Goal: Information Seeking & Learning: Find specific fact

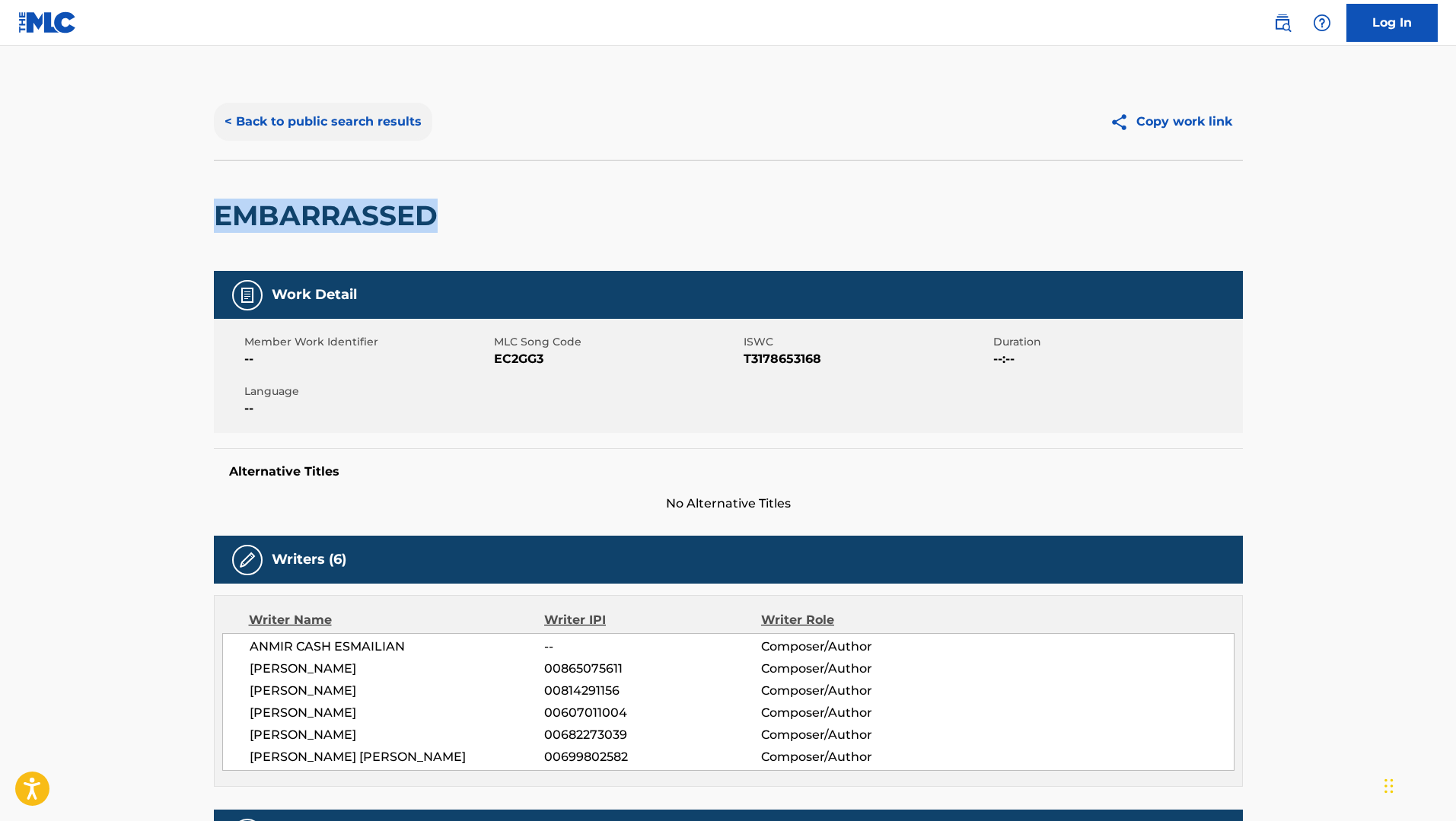
click at [297, 112] on button "< Back to public search results" at bounding box center [323, 121] width 219 height 38
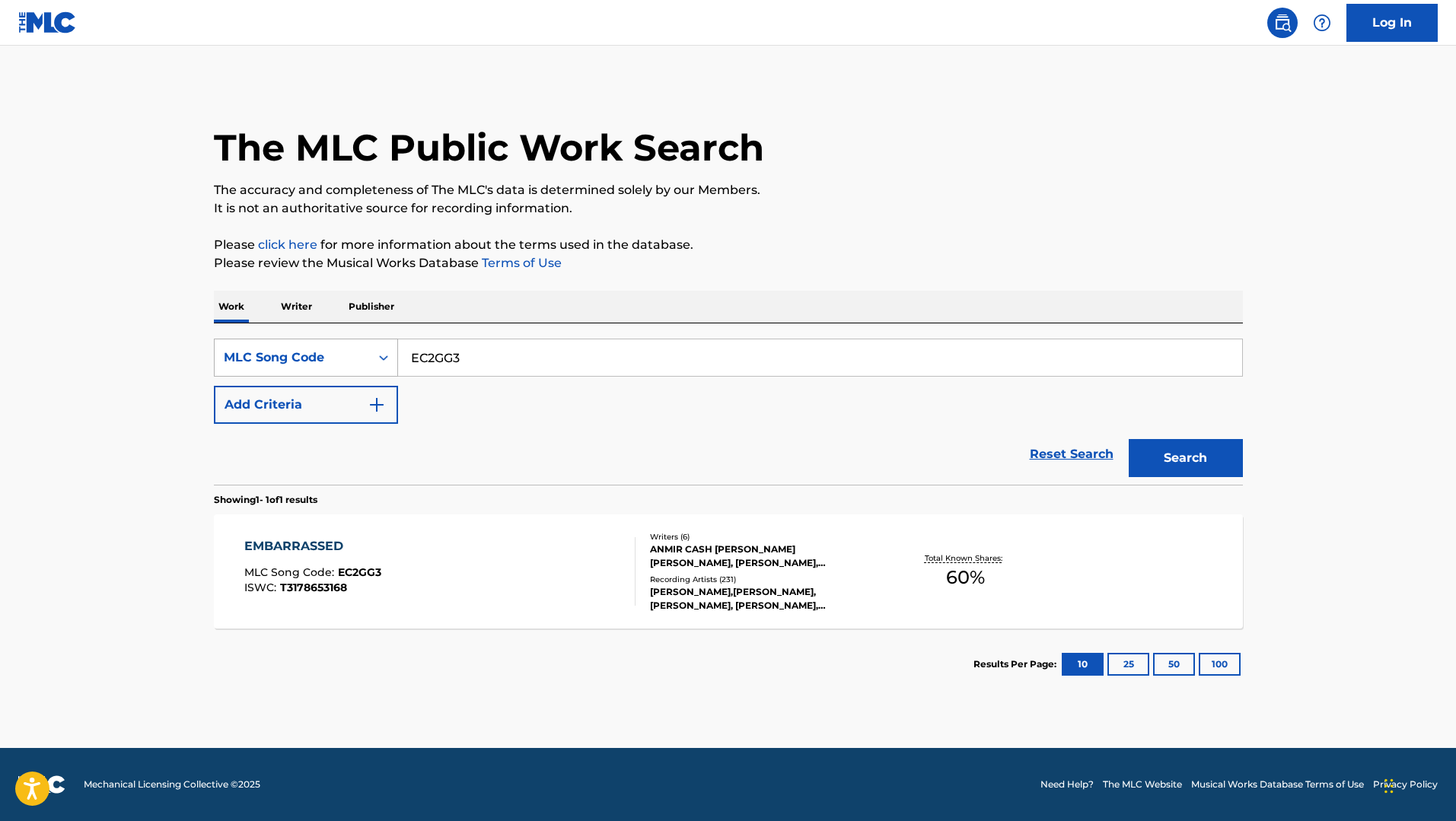
click at [308, 366] on div "MLC Song Code" at bounding box center [292, 357] width 137 height 18
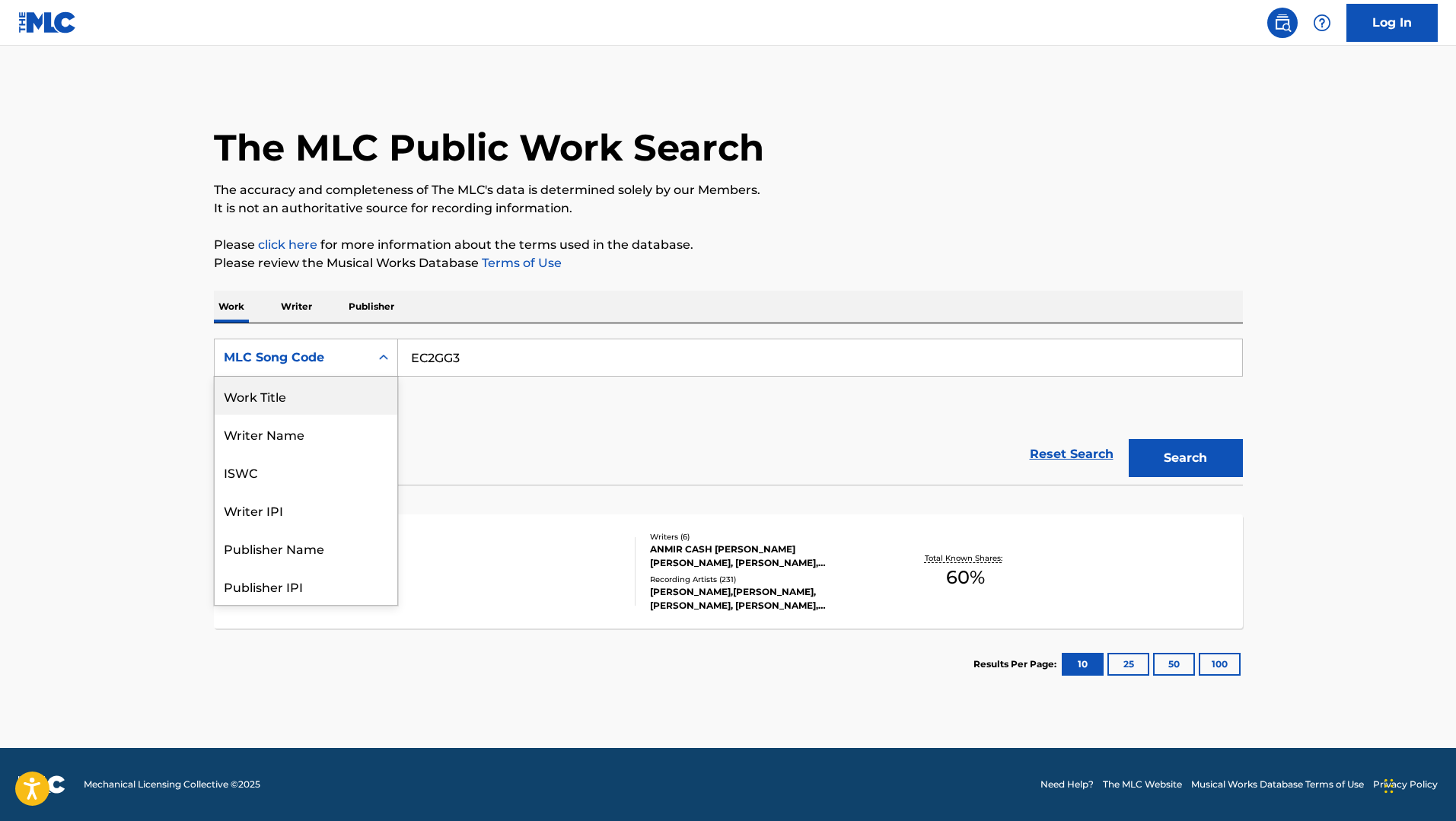
click at [307, 401] on div "Work Title" at bounding box center [306, 396] width 183 height 38
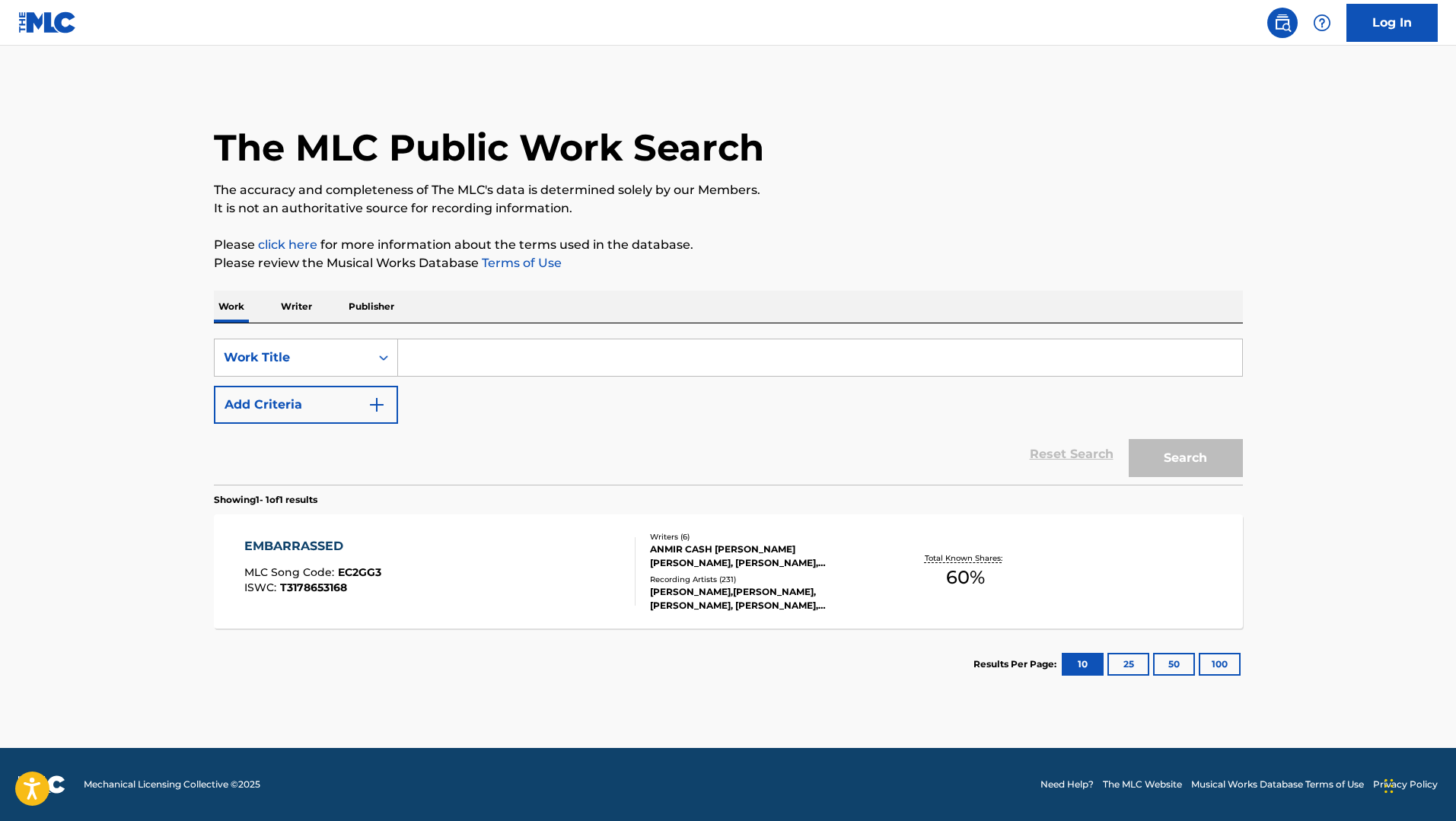
click at [490, 378] on div "SearchWithCriteriaeac3d463-a5a9-4156-a497-f889688f76d5 Work Title Add Criteria" at bounding box center [728, 382] width 1029 height 85
click at [502, 360] on input "Search Form" at bounding box center [819, 357] width 844 height 37
paste input "EMBARRASSED"
type input "EMBARRASSED"
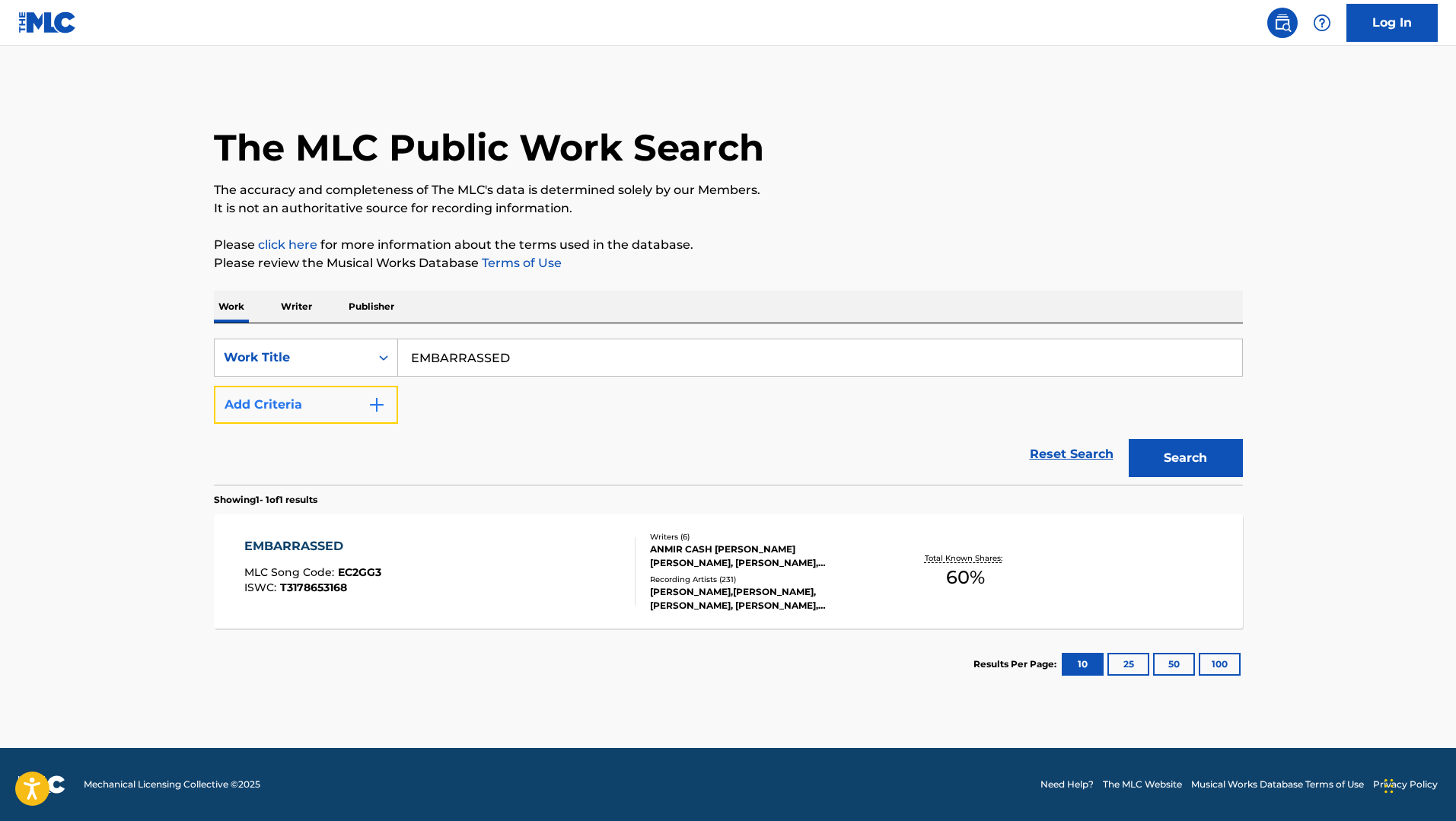
click at [219, 415] on button "Add Criteria" at bounding box center [306, 404] width 184 height 38
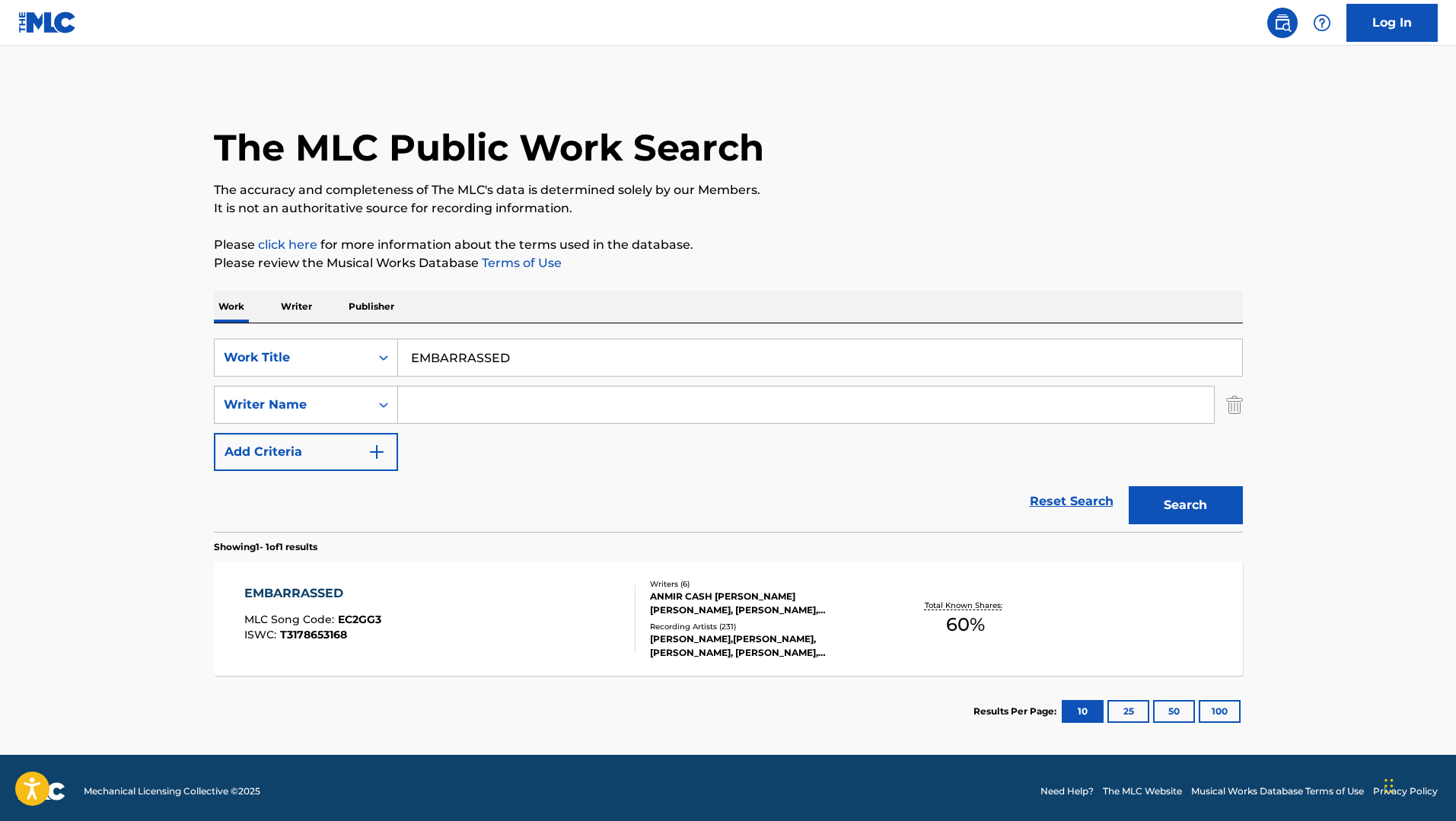
click at [429, 410] on input "Search Form" at bounding box center [805, 404] width 816 height 37
type input "[PERSON_NAME]"
click at [1128, 486] on button "Search" at bounding box center [1185, 505] width 115 height 38
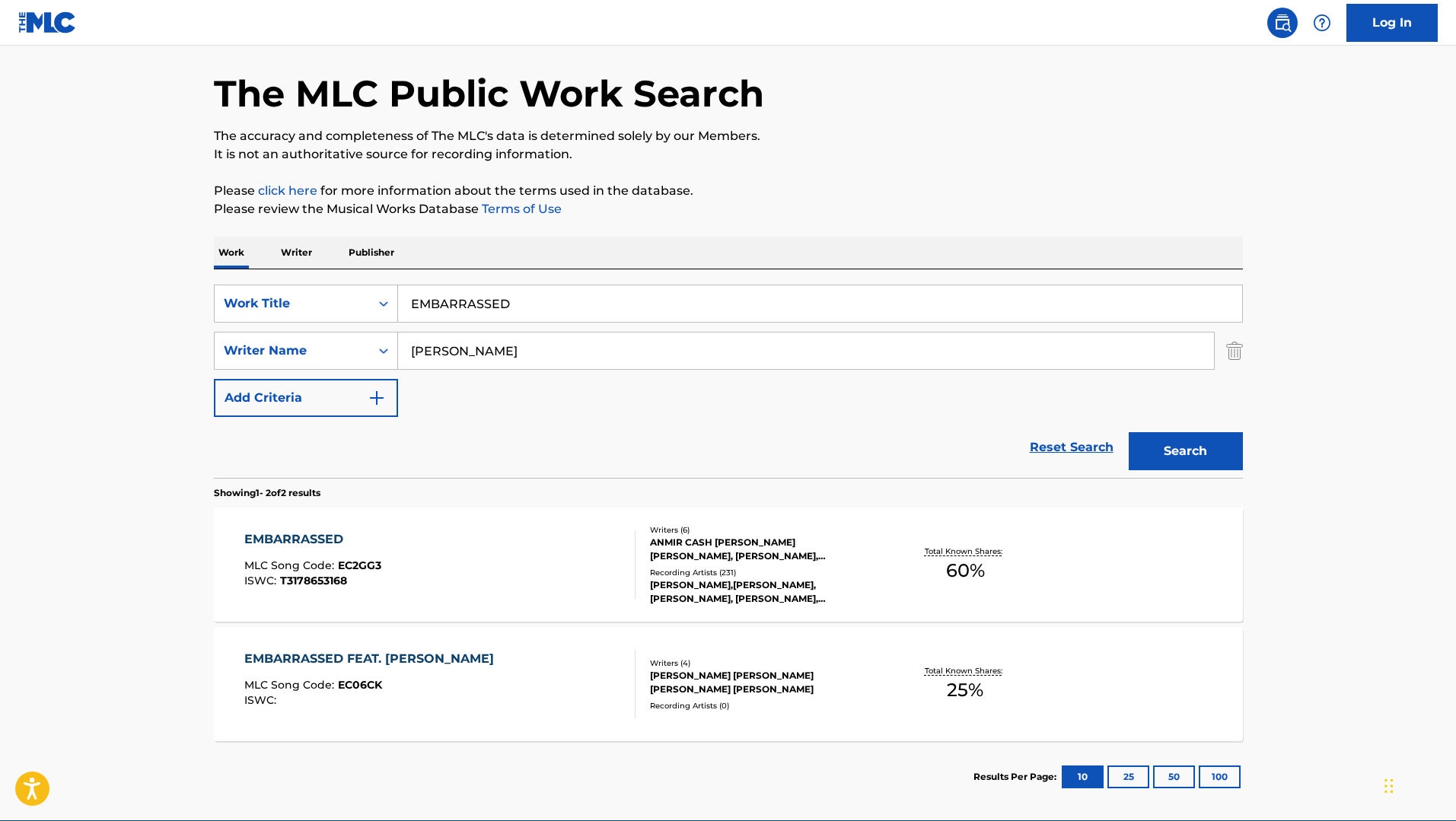
scroll to position [126, 0]
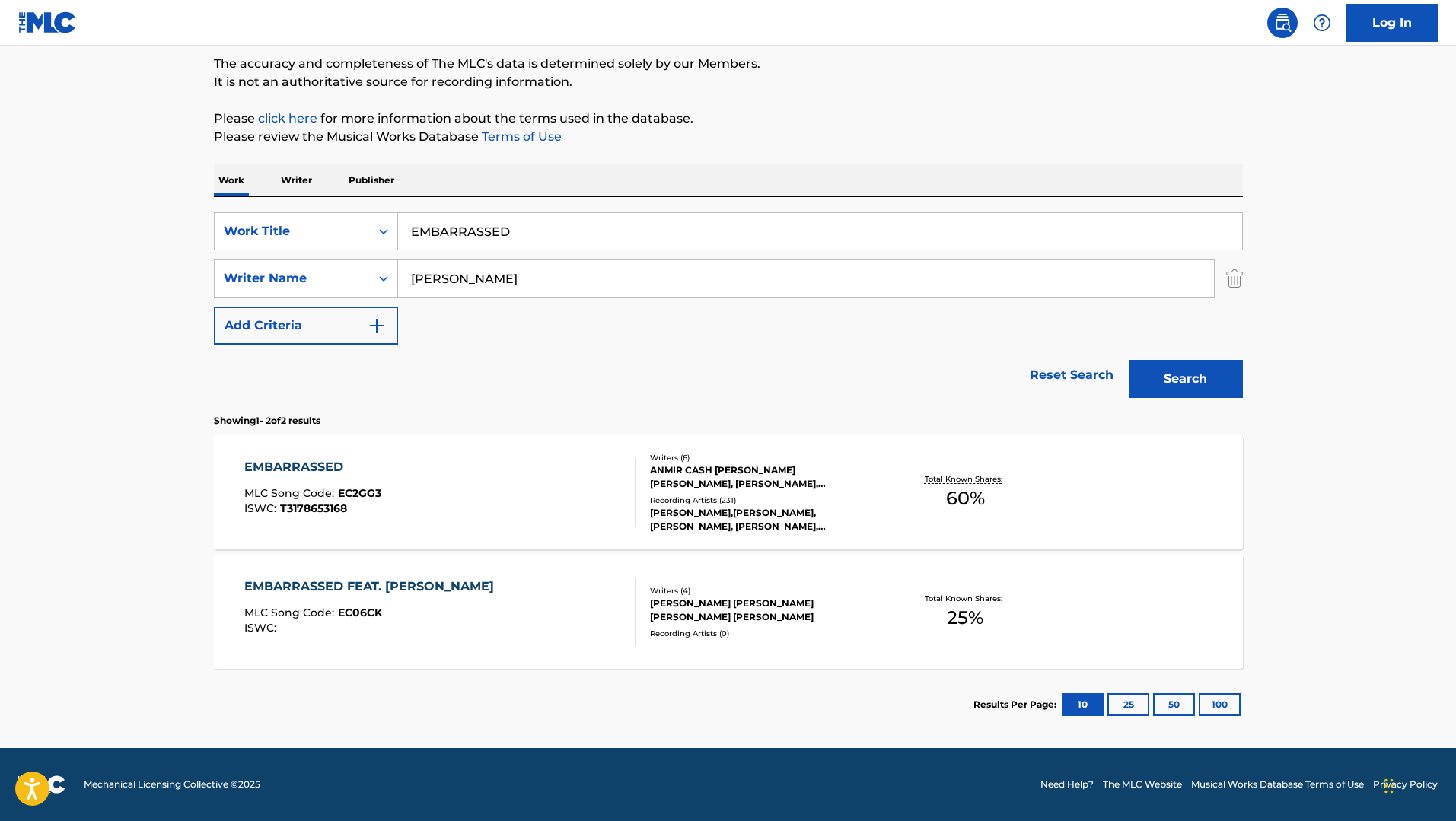
click at [453, 518] on div "EMBARRASSED MLC Song Code : EC2GG3 ISWC : T3178653168" at bounding box center [440, 492] width 391 height 68
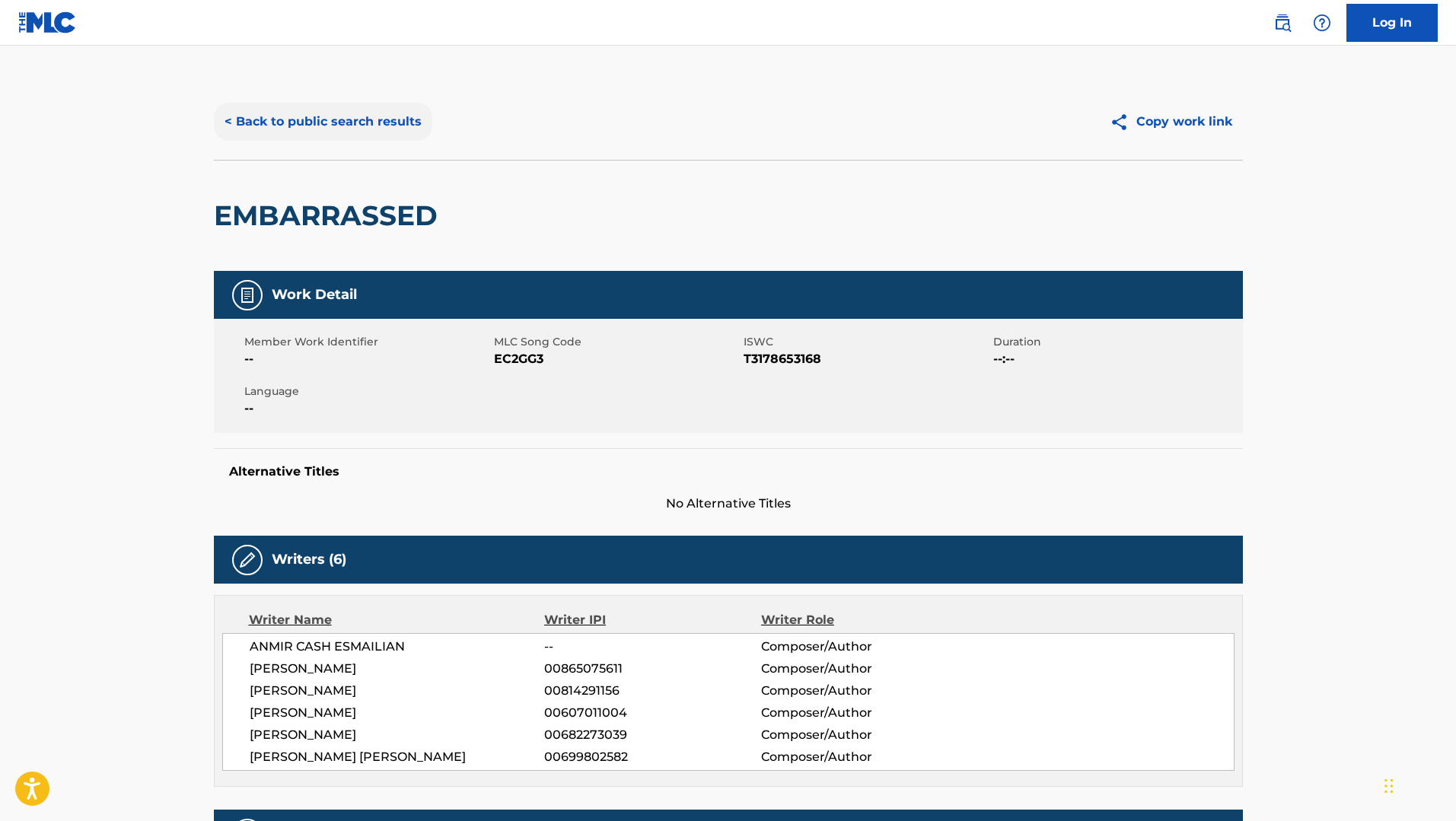
click at [374, 118] on button "< Back to public search results" at bounding box center [323, 121] width 219 height 38
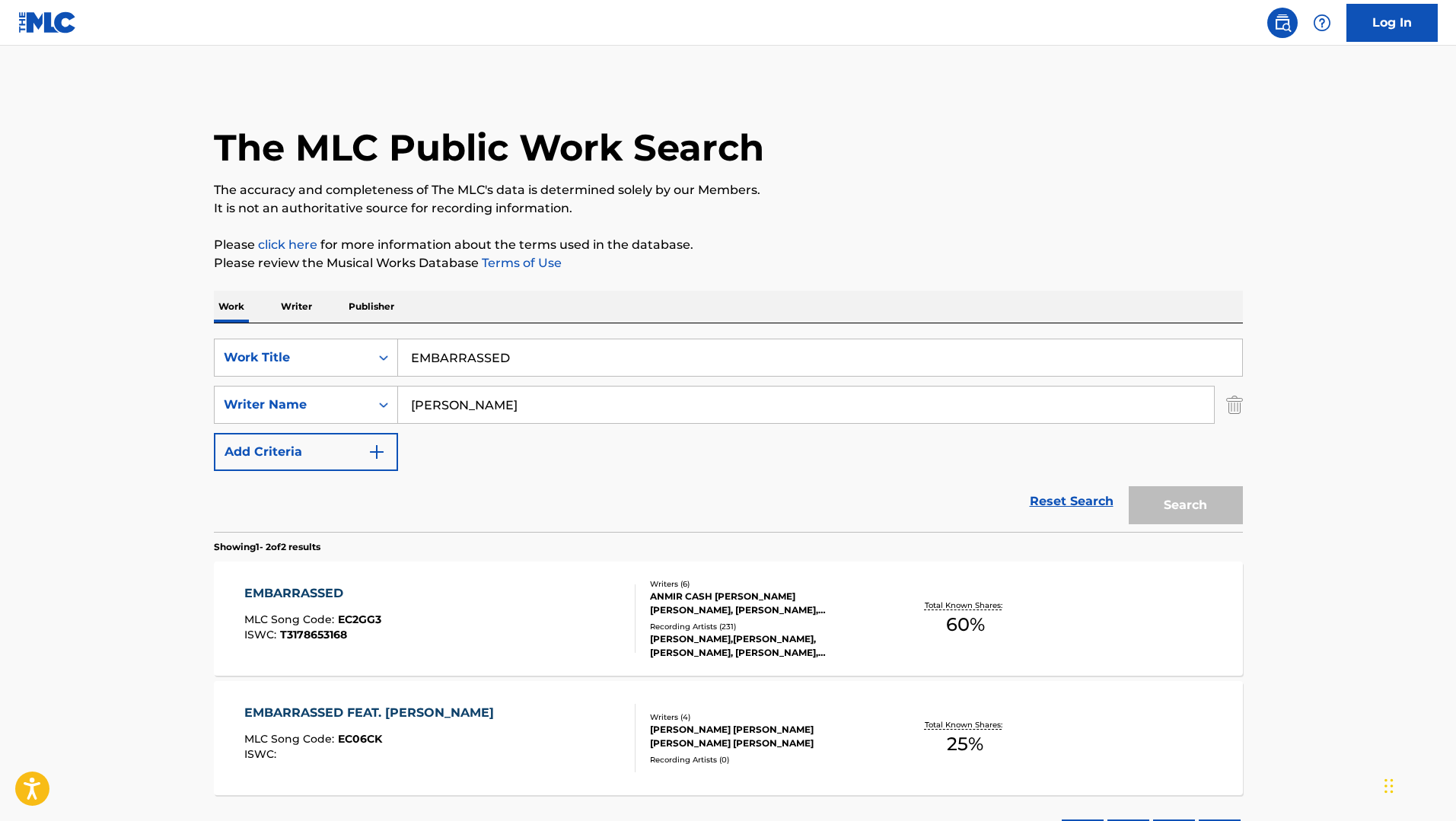
scroll to position [40, 0]
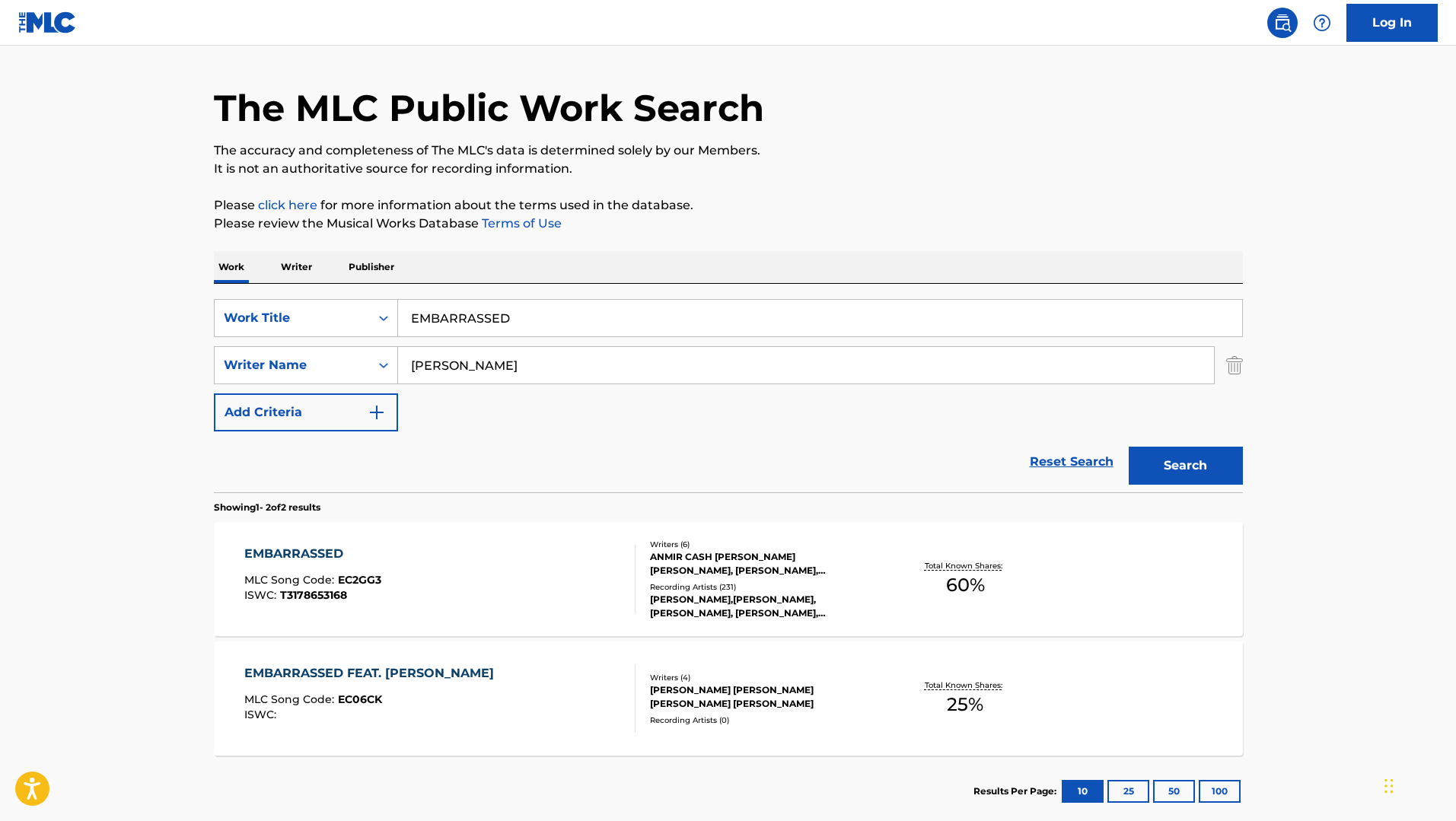
click at [510, 697] on div "EMBARRASSED FEAT. [PERSON_NAME] MLC Song Code : EC06CK ISWC :" at bounding box center [440, 698] width 391 height 68
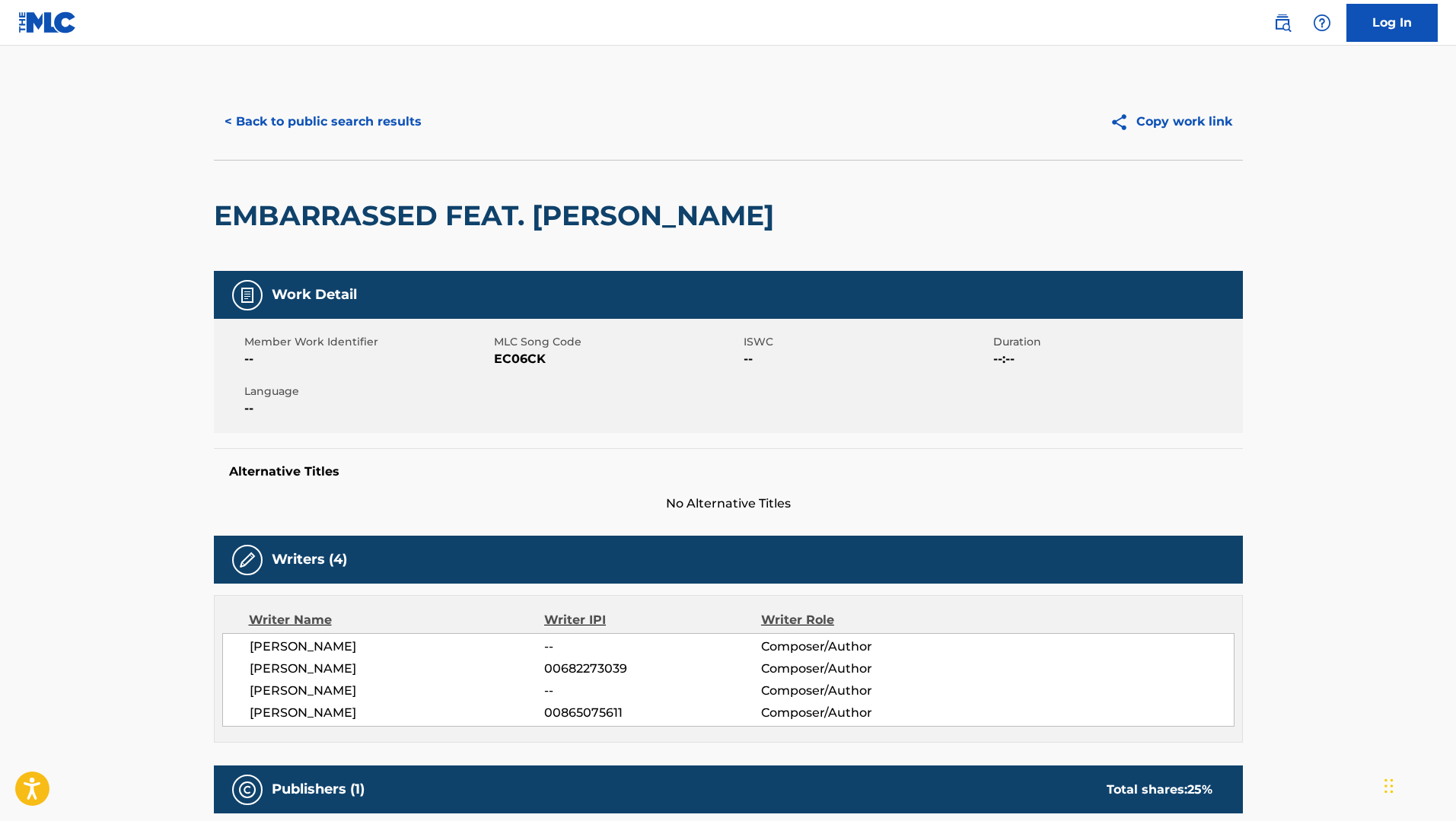
click at [355, 101] on div "< Back to public search results Copy work link" at bounding box center [728, 121] width 1029 height 76
click at [357, 118] on button "< Back to public search results" at bounding box center [323, 121] width 219 height 38
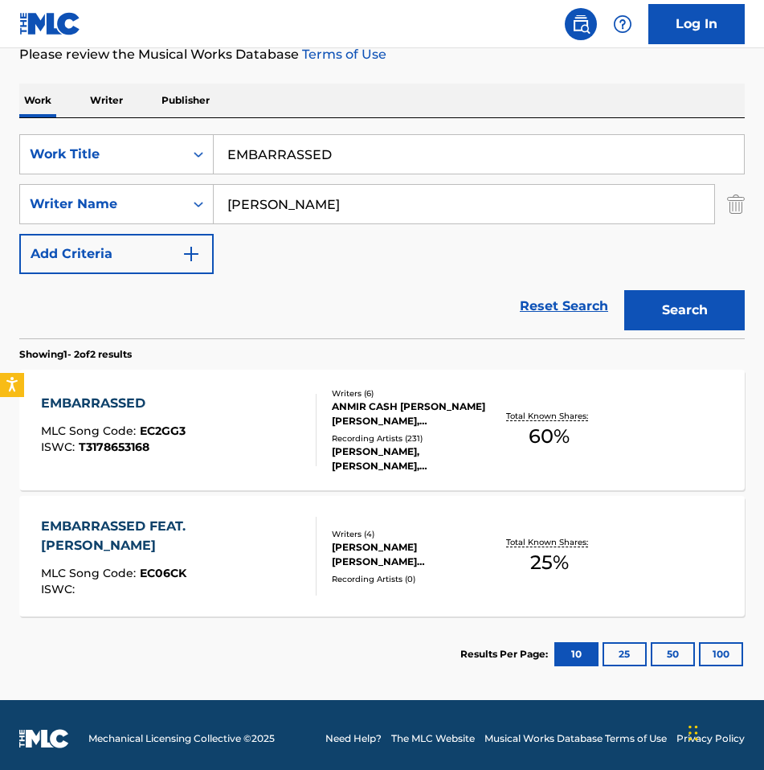
scroll to position [223, 0]
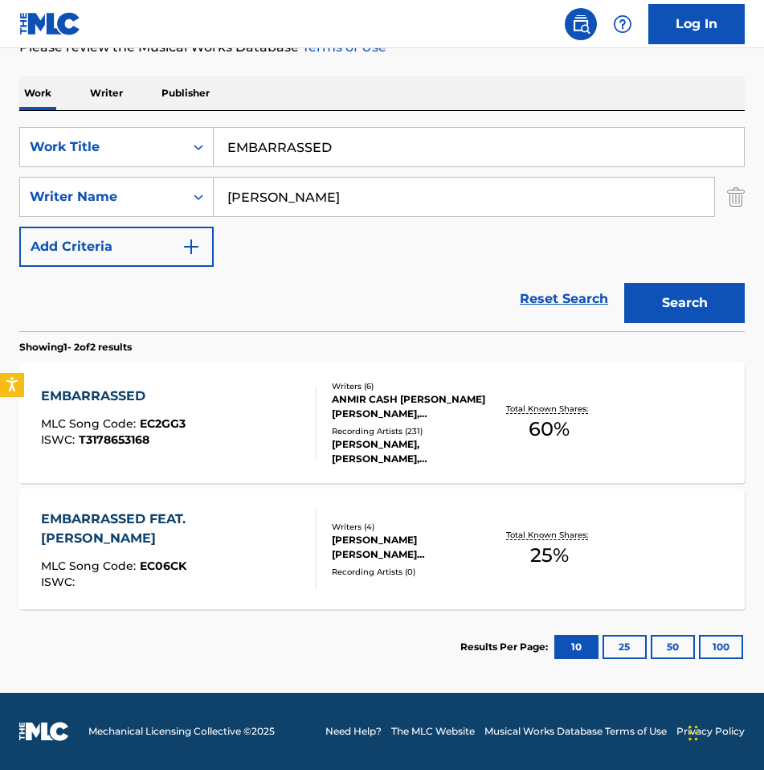
click at [138, 449] on div "EMBARRASSED MLC Song Code : EC2GG3 ISWC : T3178653168" at bounding box center [113, 422] width 145 height 72
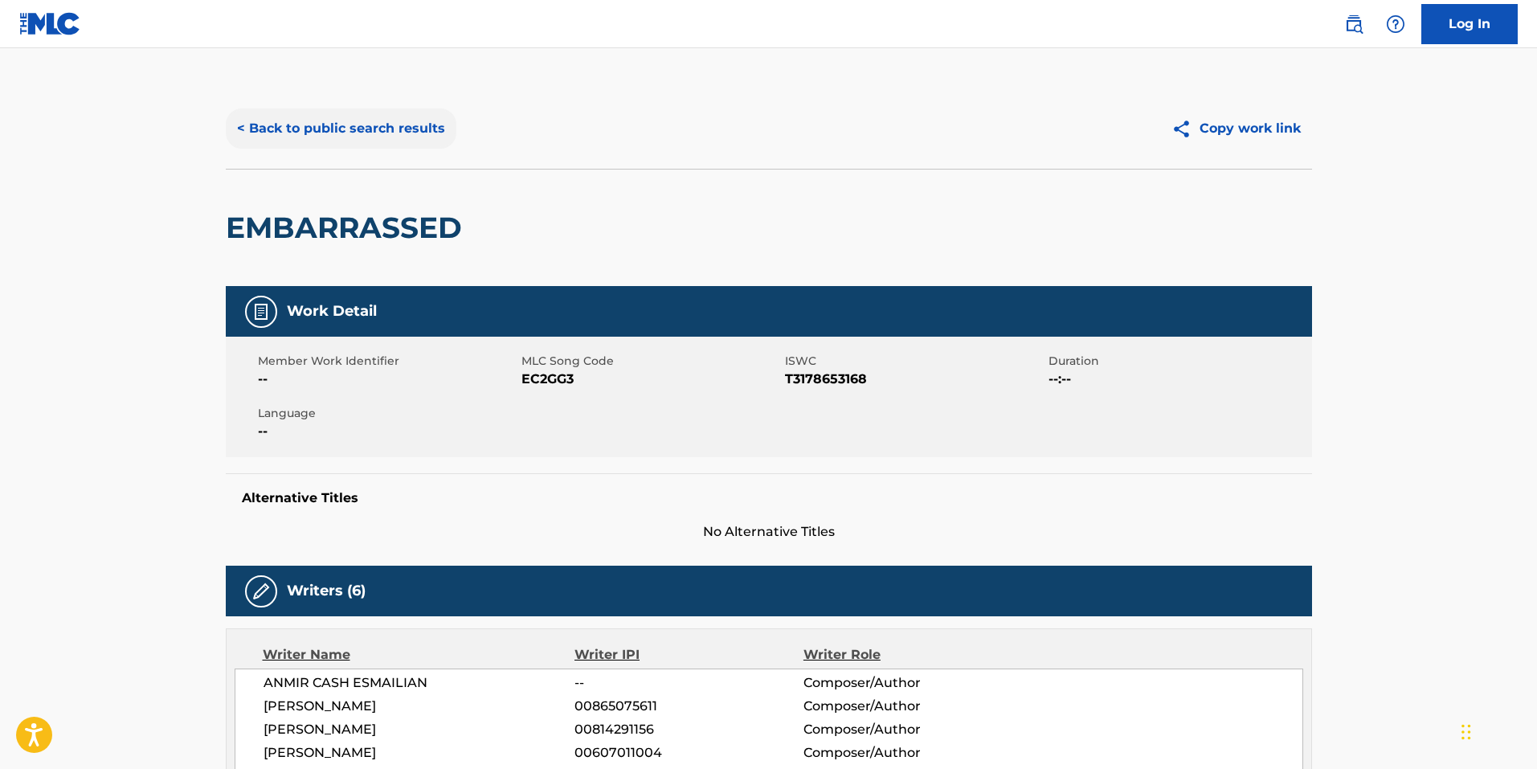
drag, startPoint x: 348, startPoint y: 128, endPoint x: 373, endPoint y: 143, distance: 29.2
click at [348, 128] on button "< Back to public search results" at bounding box center [341, 128] width 231 height 40
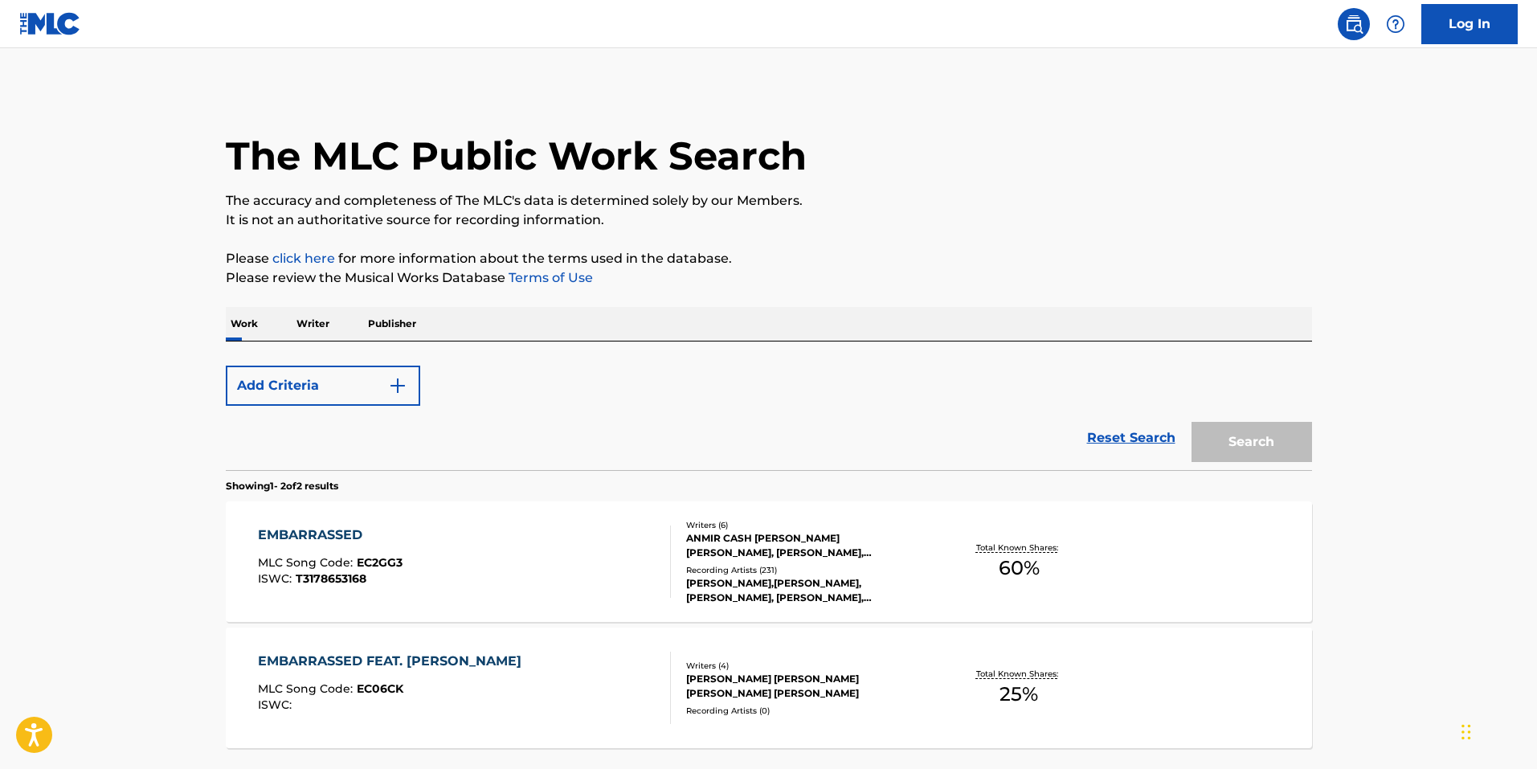
scroll to position [140, 0]
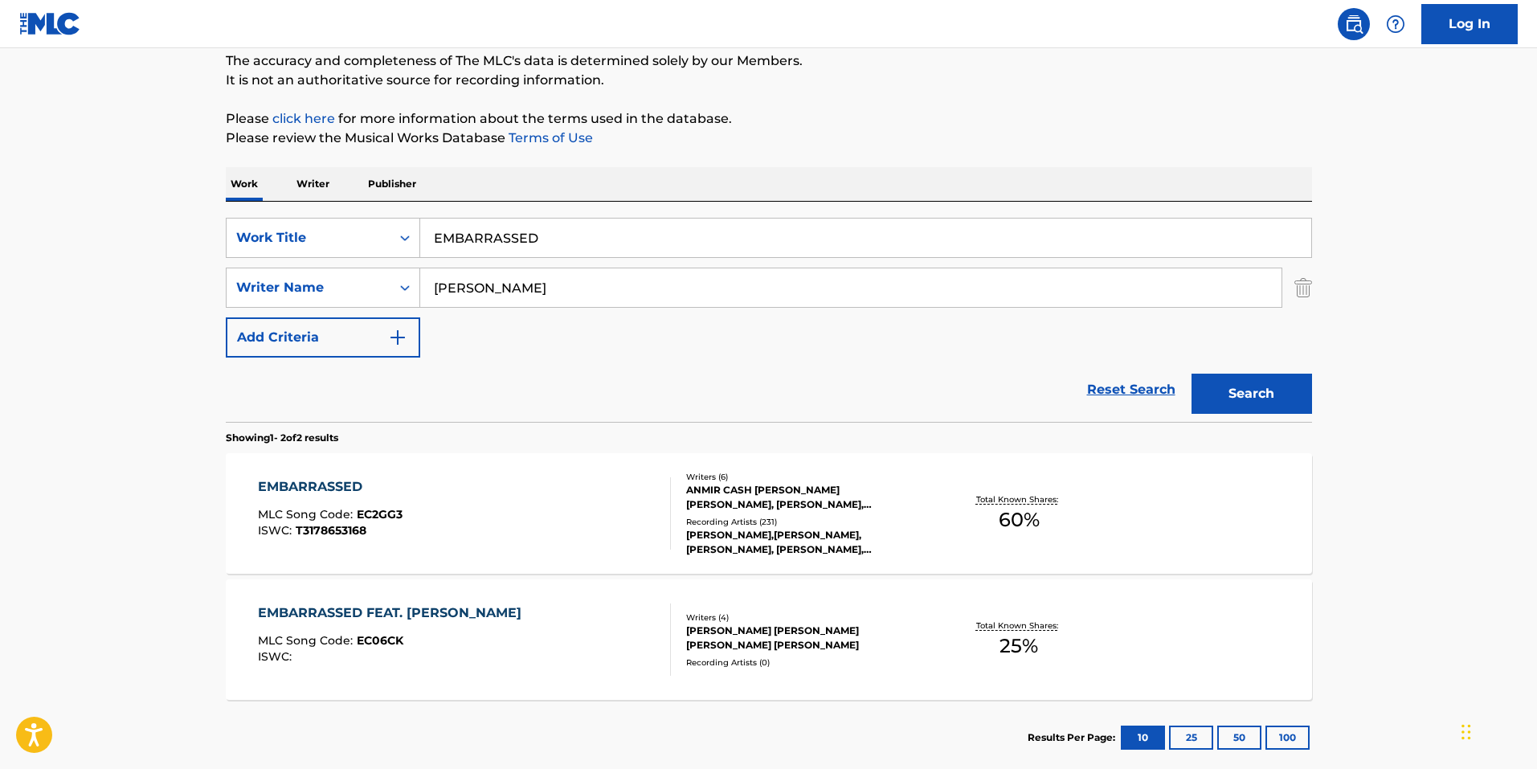
click at [599, 243] on input "EMBARRASSED" at bounding box center [865, 238] width 891 height 39
click at [598, 243] on input "EMBARRASSED" at bounding box center [865, 238] width 891 height 39
click at [597, 243] on input "EMBARRASSED" at bounding box center [865, 238] width 891 height 39
type input "315"
type input "[PERSON_NAME]"
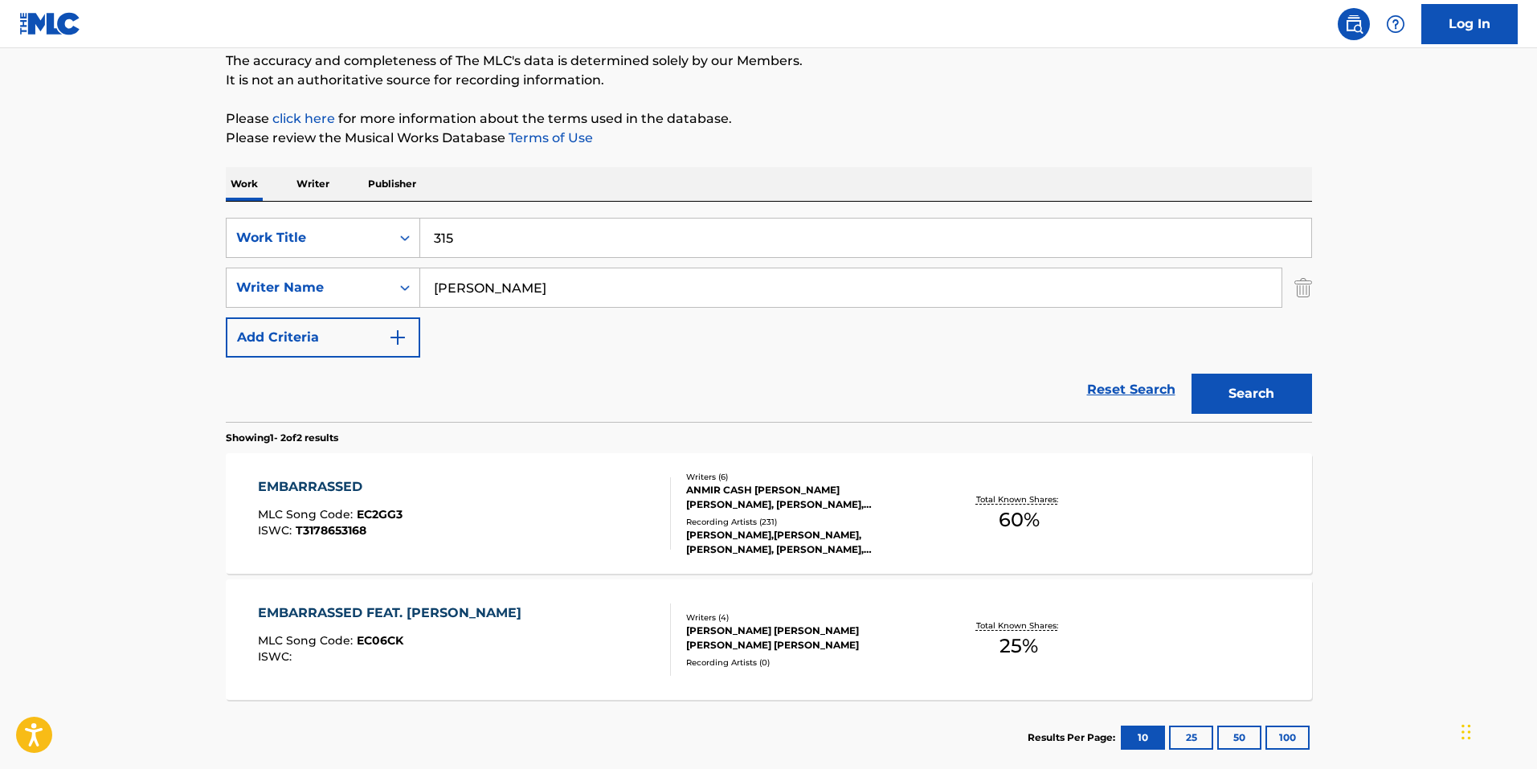
click at [1191, 374] on button "Search" at bounding box center [1251, 394] width 121 height 40
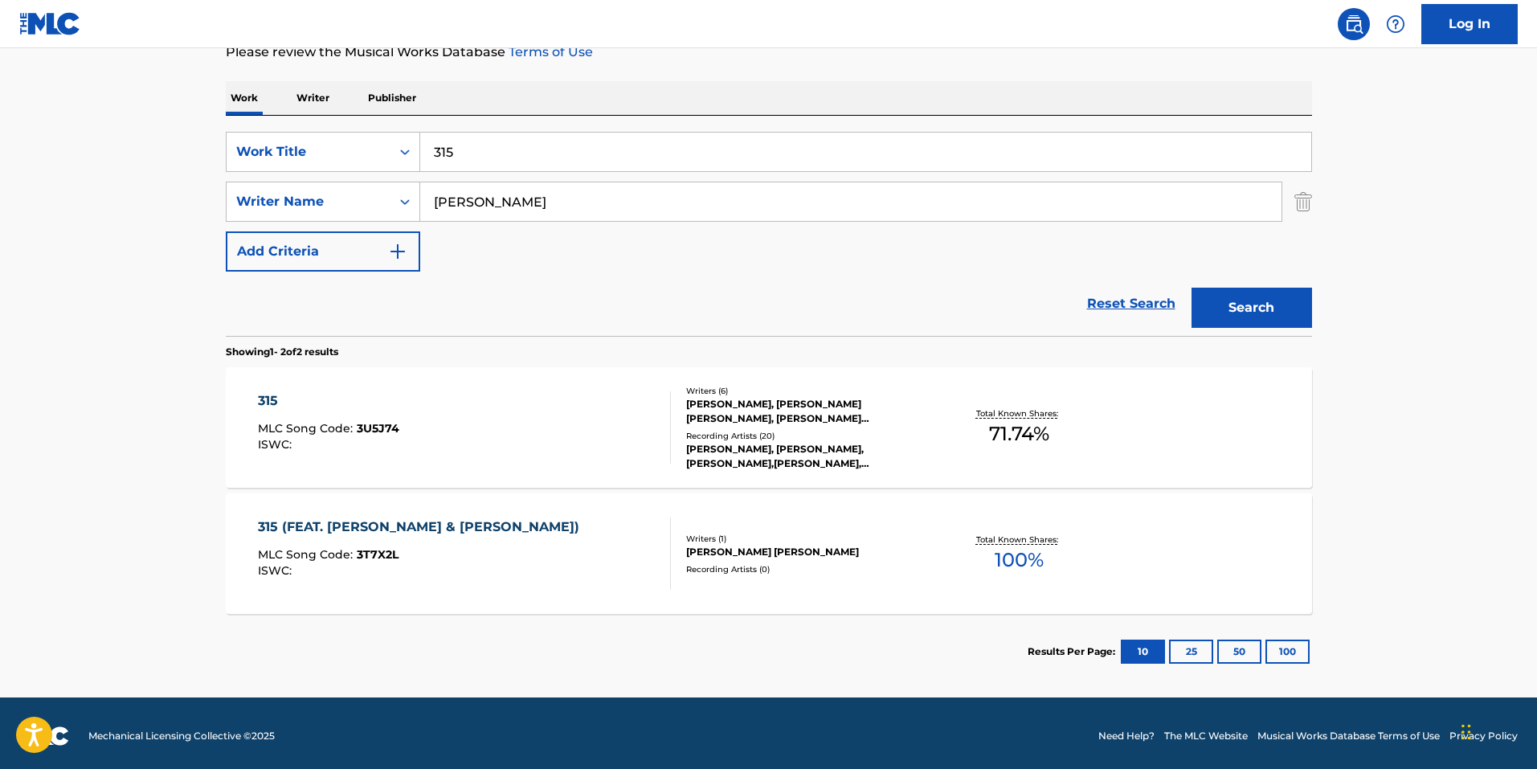
scroll to position [231, 0]
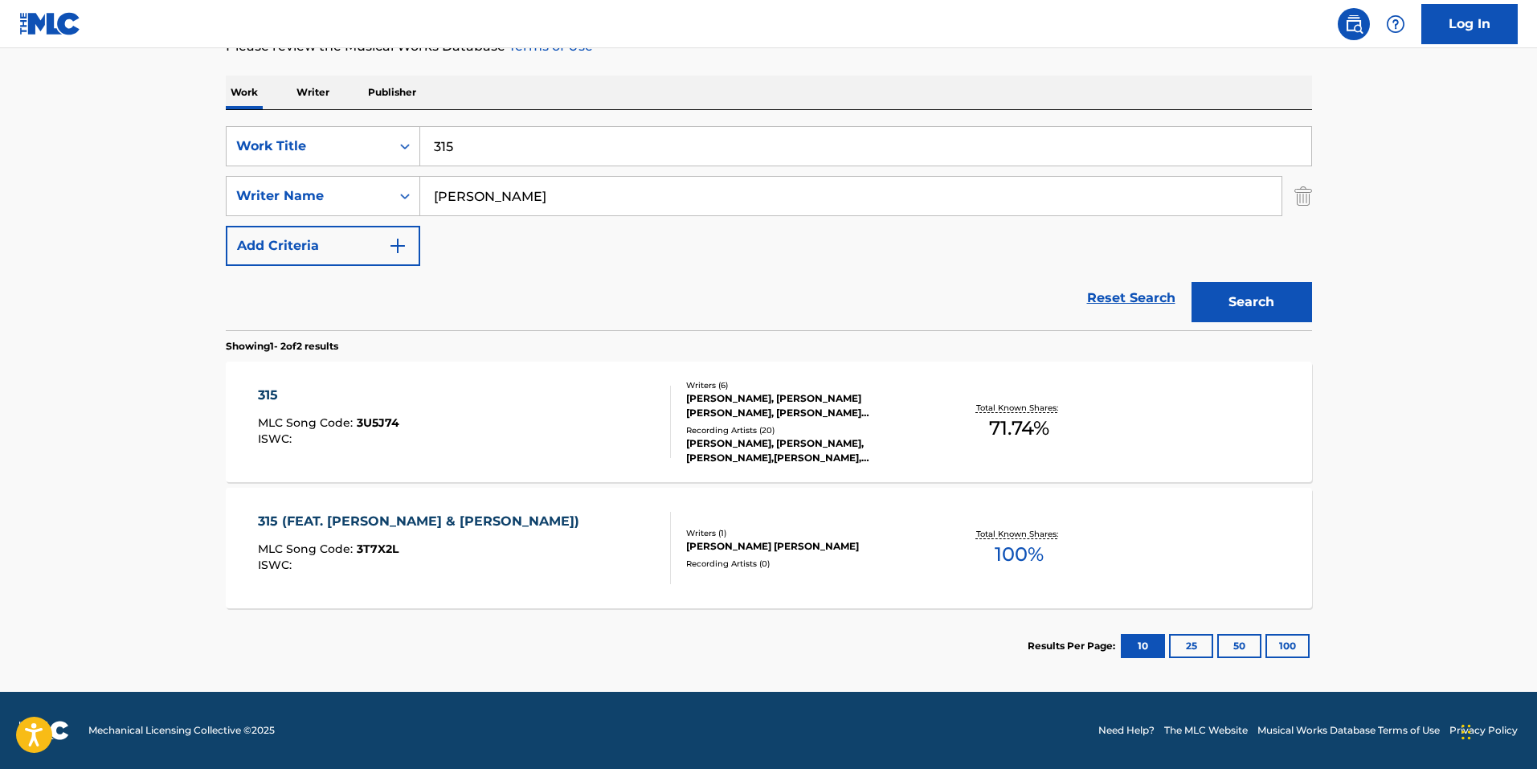
click at [585, 668] on section "Results Per Page: 10 25 50 100" at bounding box center [769, 646] width 1086 height 76
click at [826, 570] on div "315 (FEAT. [PERSON_NAME] & [PERSON_NAME] MLC Song Code : 3T7X2L ISWC : Writers …" at bounding box center [769, 548] width 1086 height 121
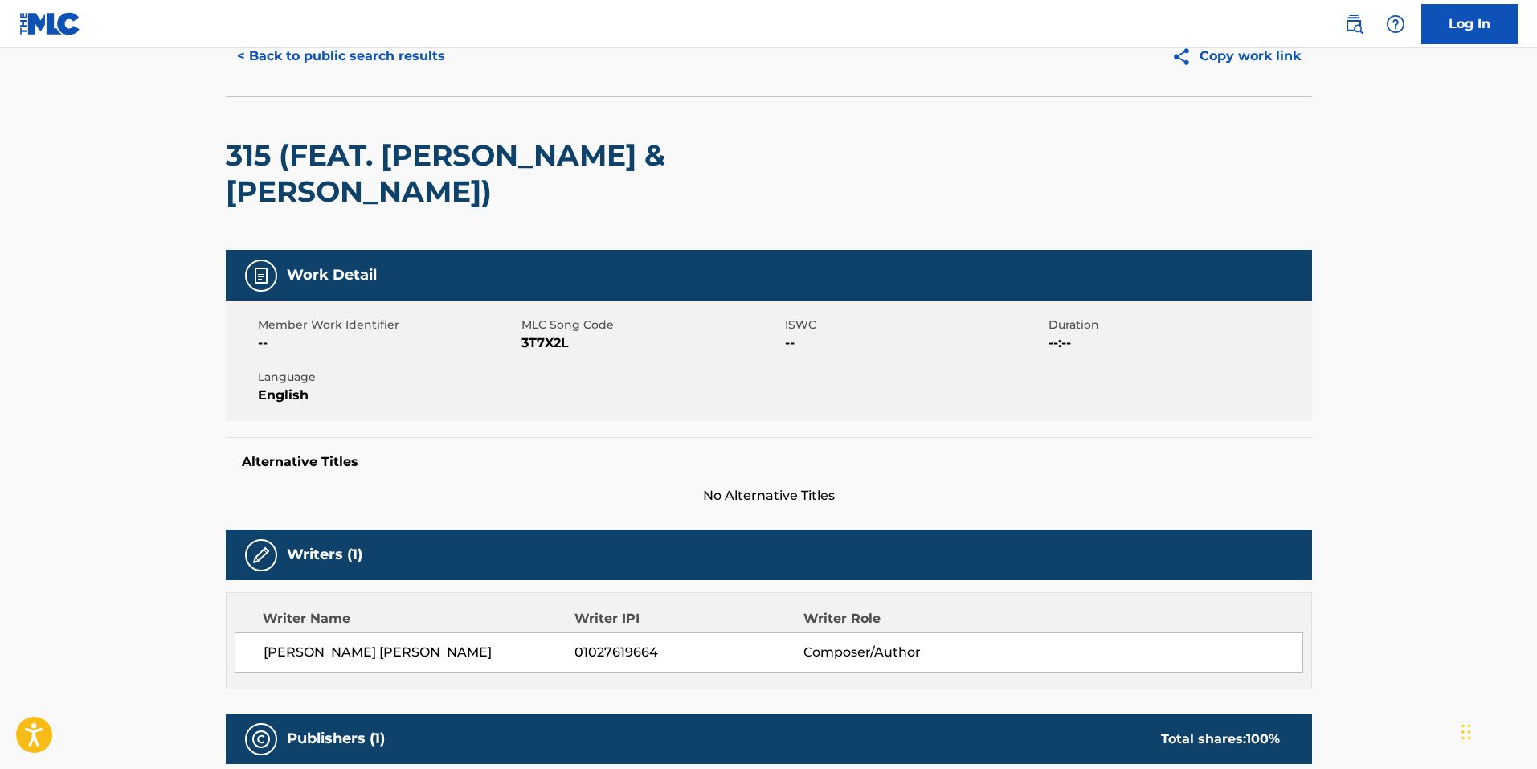
scroll to position [71, 0]
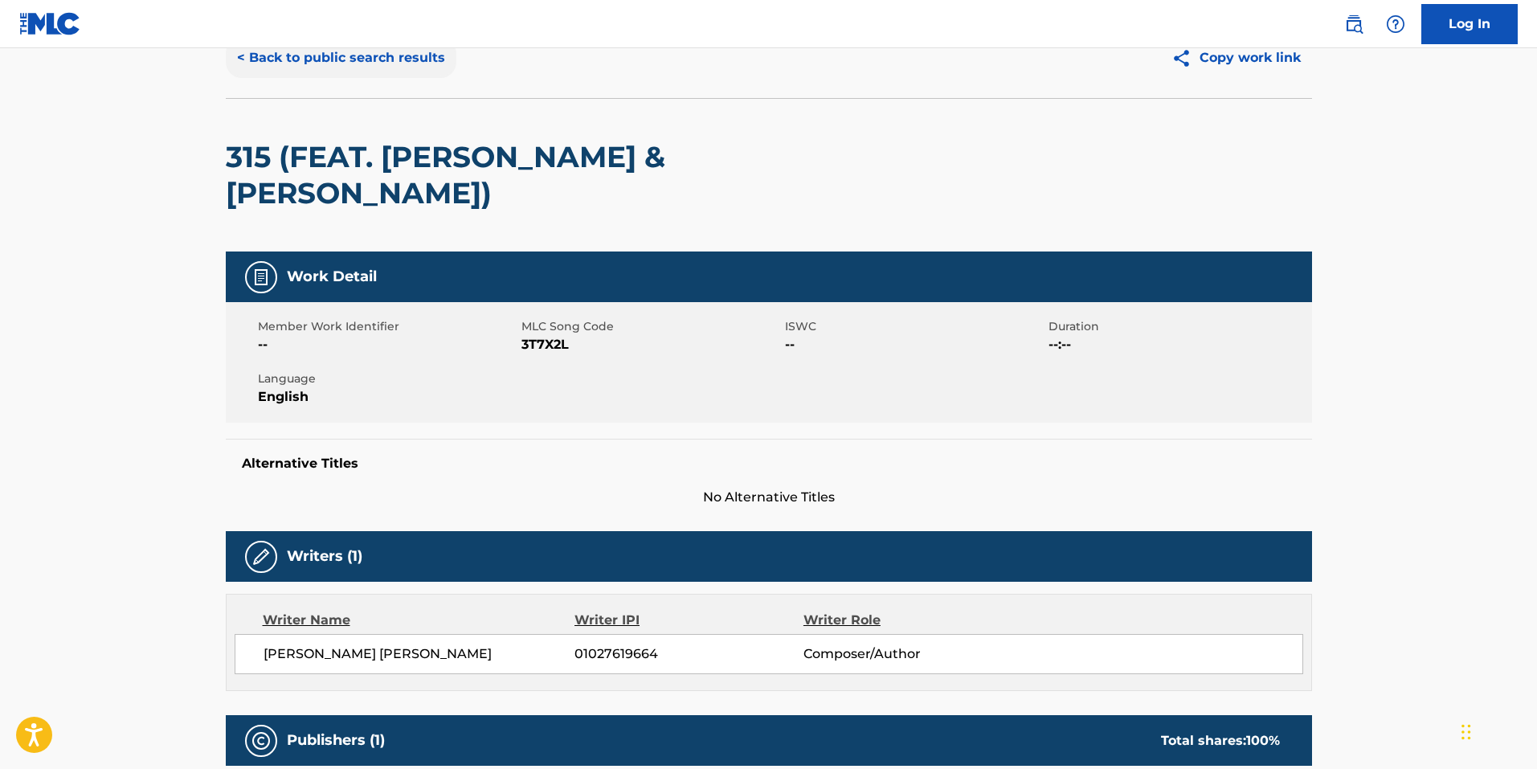
click at [333, 72] on button "< Back to public search results" at bounding box center [341, 58] width 231 height 40
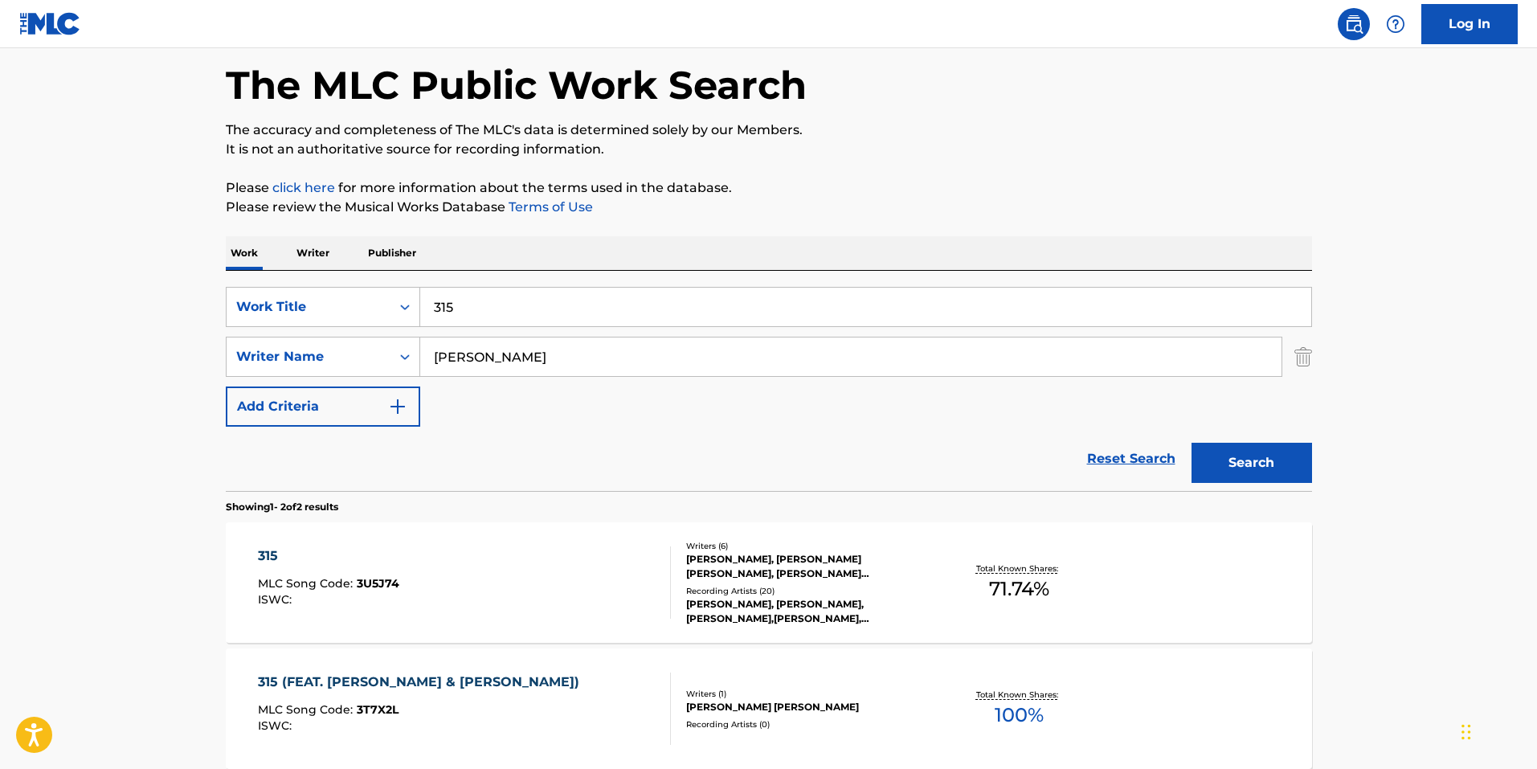
scroll to position [140, 0]
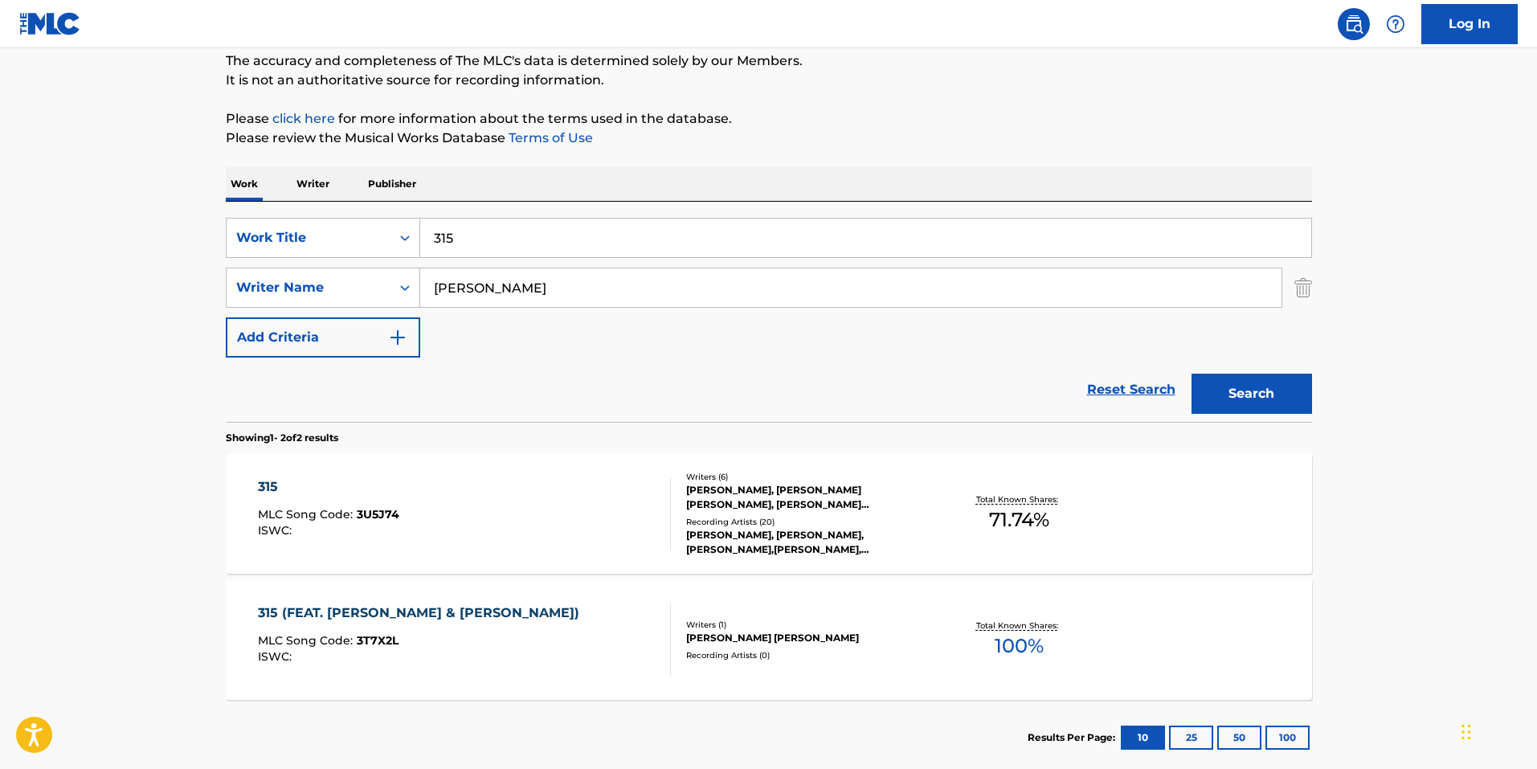
click at [823, 516] on div "Recording Artists ( 20 )" at bounding box center [807, 522] width 243 height 12
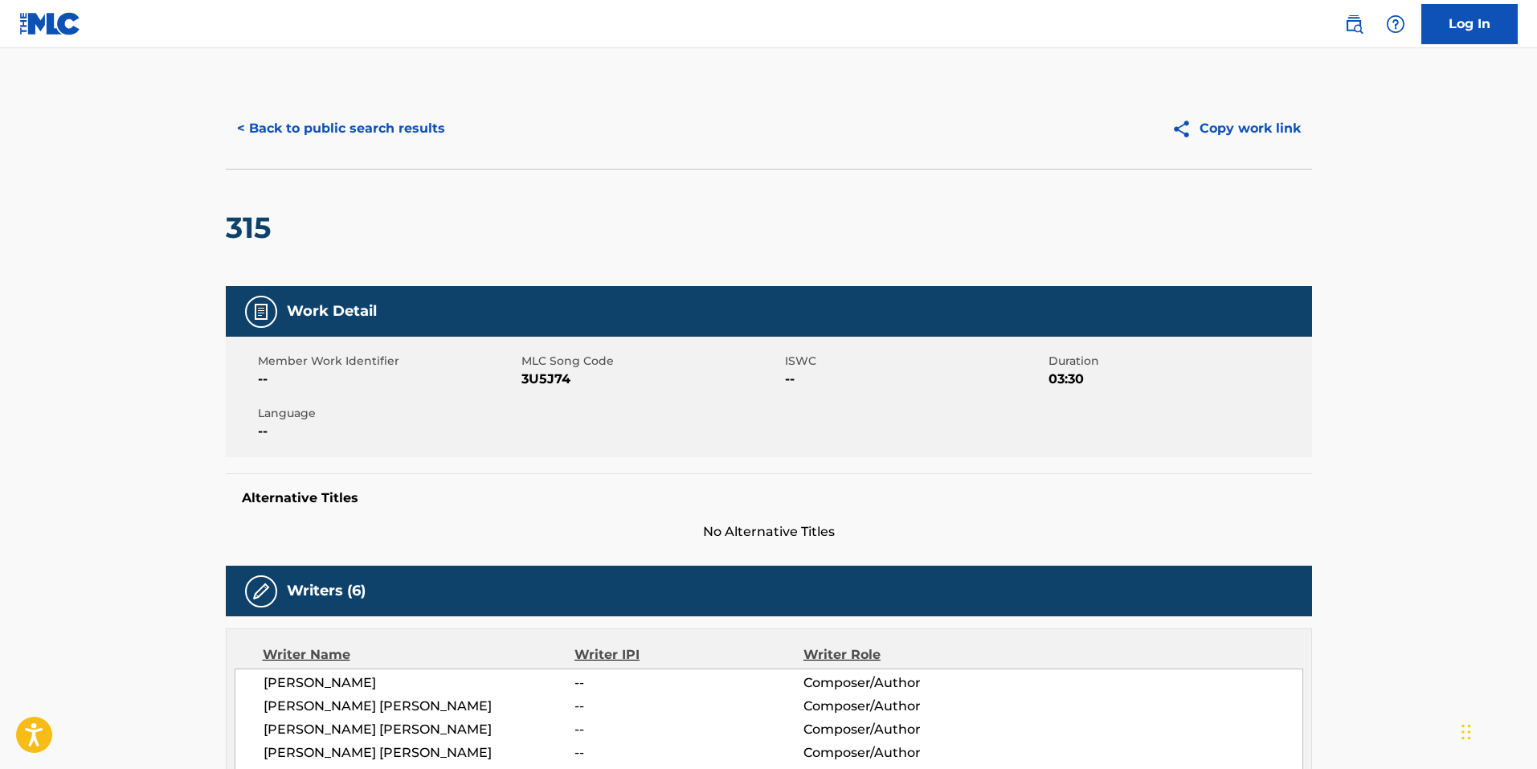
click at [537, 390] on div "Member Work Identifier -- MLC Song Code 3U5J74 ISWC -- Duration 03:30 Language …" at bounding box center [769, 397] width 1086 height 121
click at [541, 380] on span "3U5J74" at bounding box center [650, 379] width 259 height 19
copy span "3U5J74"
drag, startPoint x: 401, startPoint y: 127, endPoint x: 411, endPoint y: 127, distance: 10.4
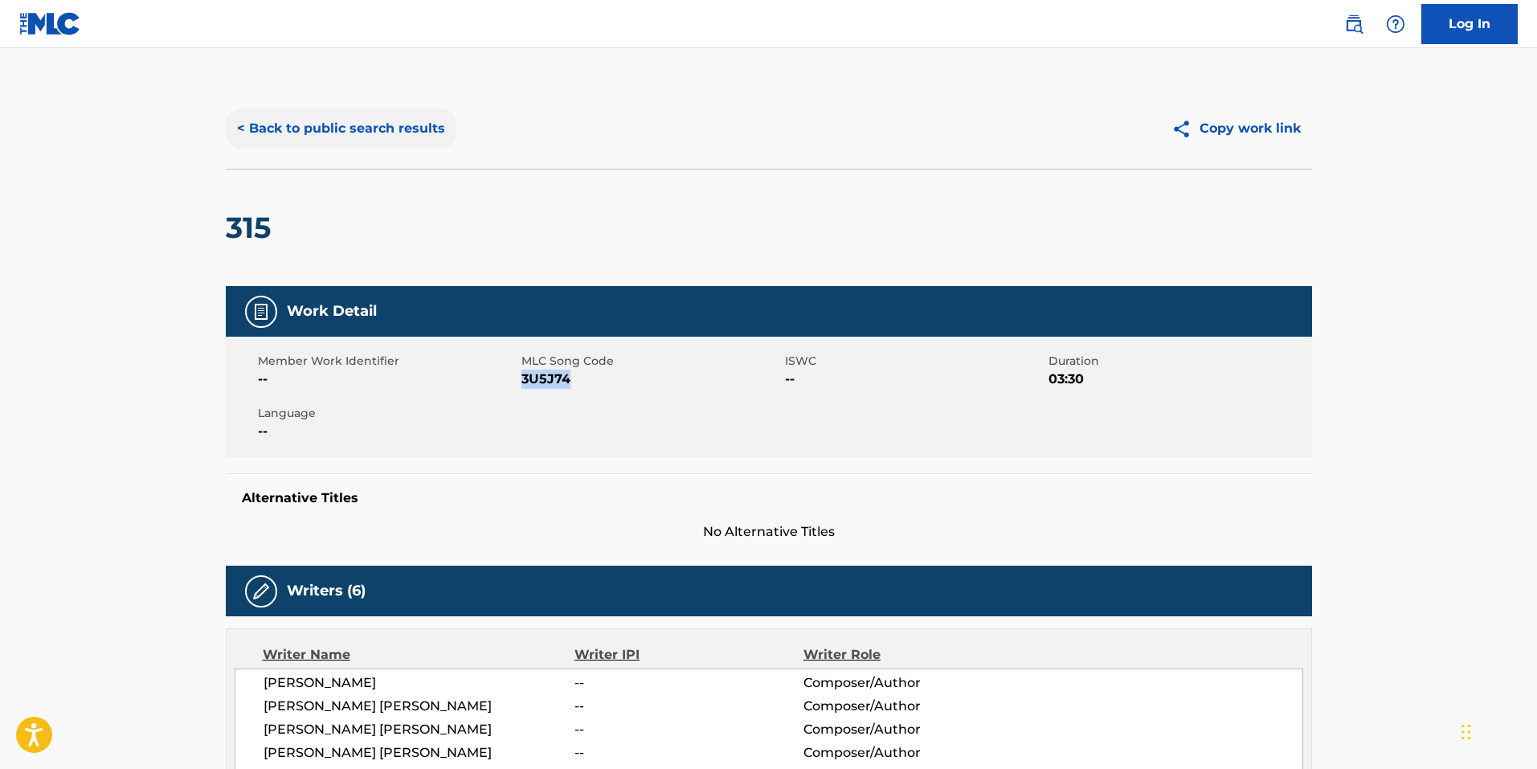
click at [403, 127] on button "< Back to public search results" at bounding box center [341, 128] width 231 height 40
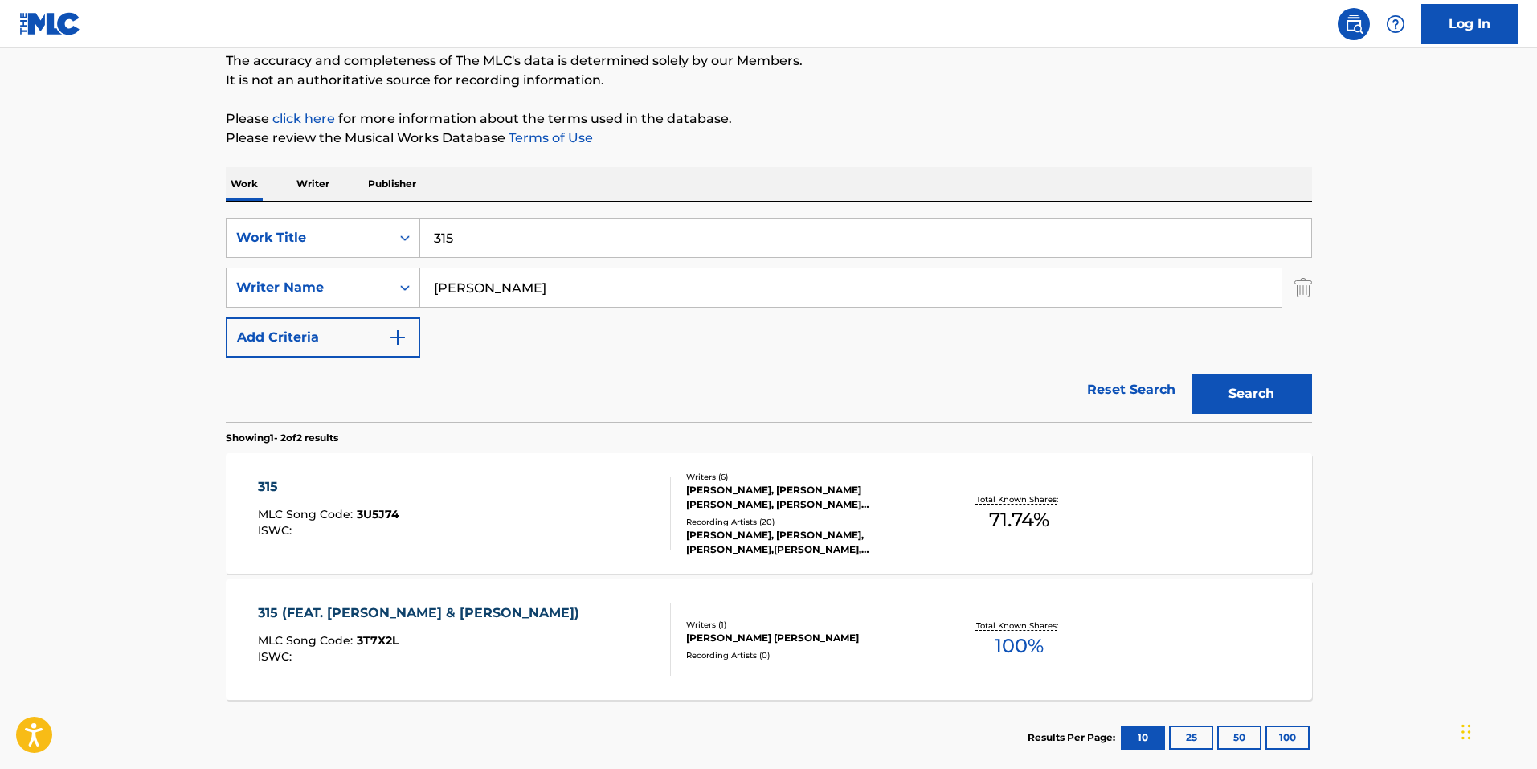
click at [348, 640] on span "MLC Song Code :" at bounding box center [307, 640] width 99 height 14
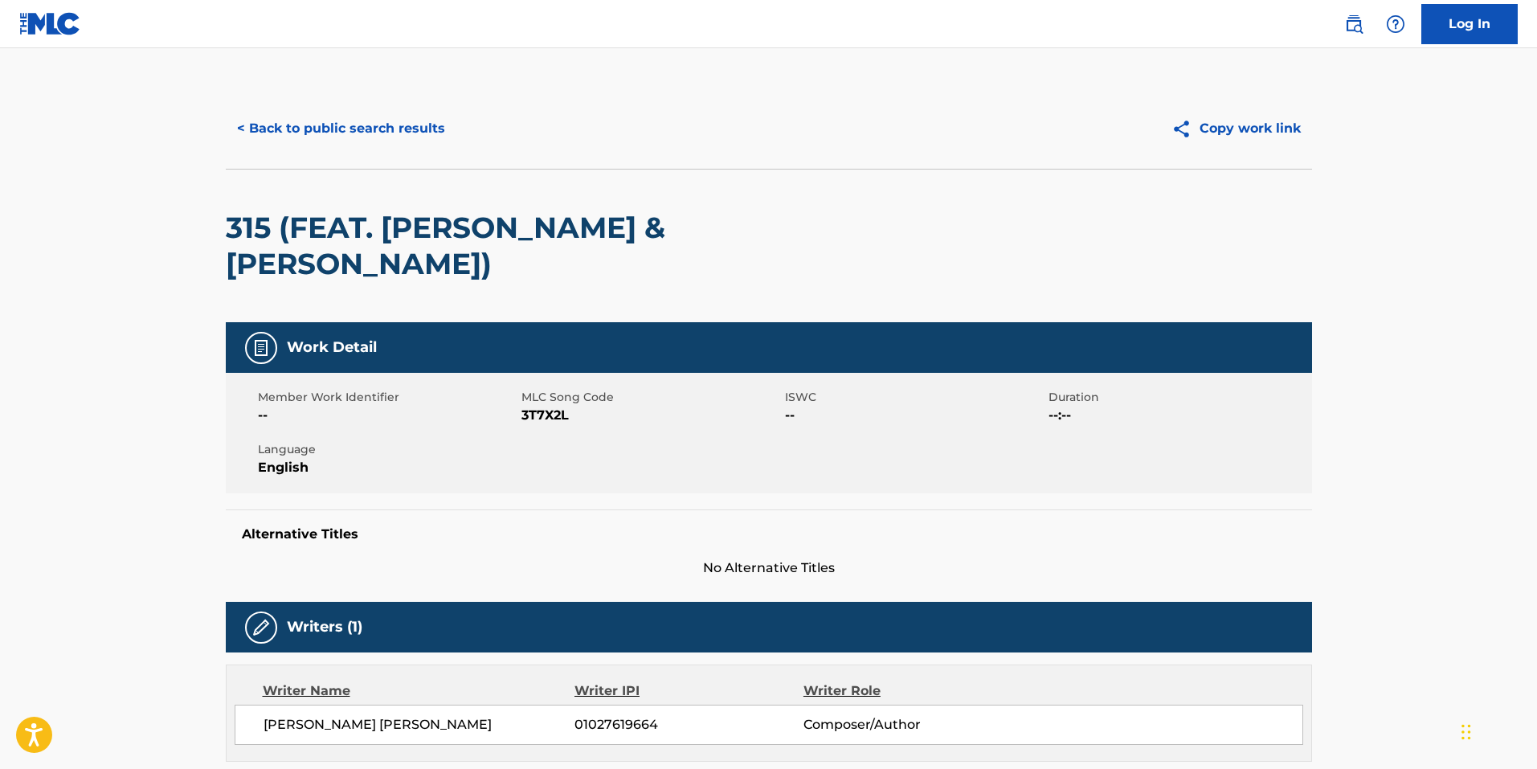
click at [545, 406] on span "3T7X2L" at bounding box center [650, 415] width 259 height 19
copy span "3T7X2L"
click at [277, 128] on button "< Back to public search results" at bounding box center [341, 128] width 231 height 40
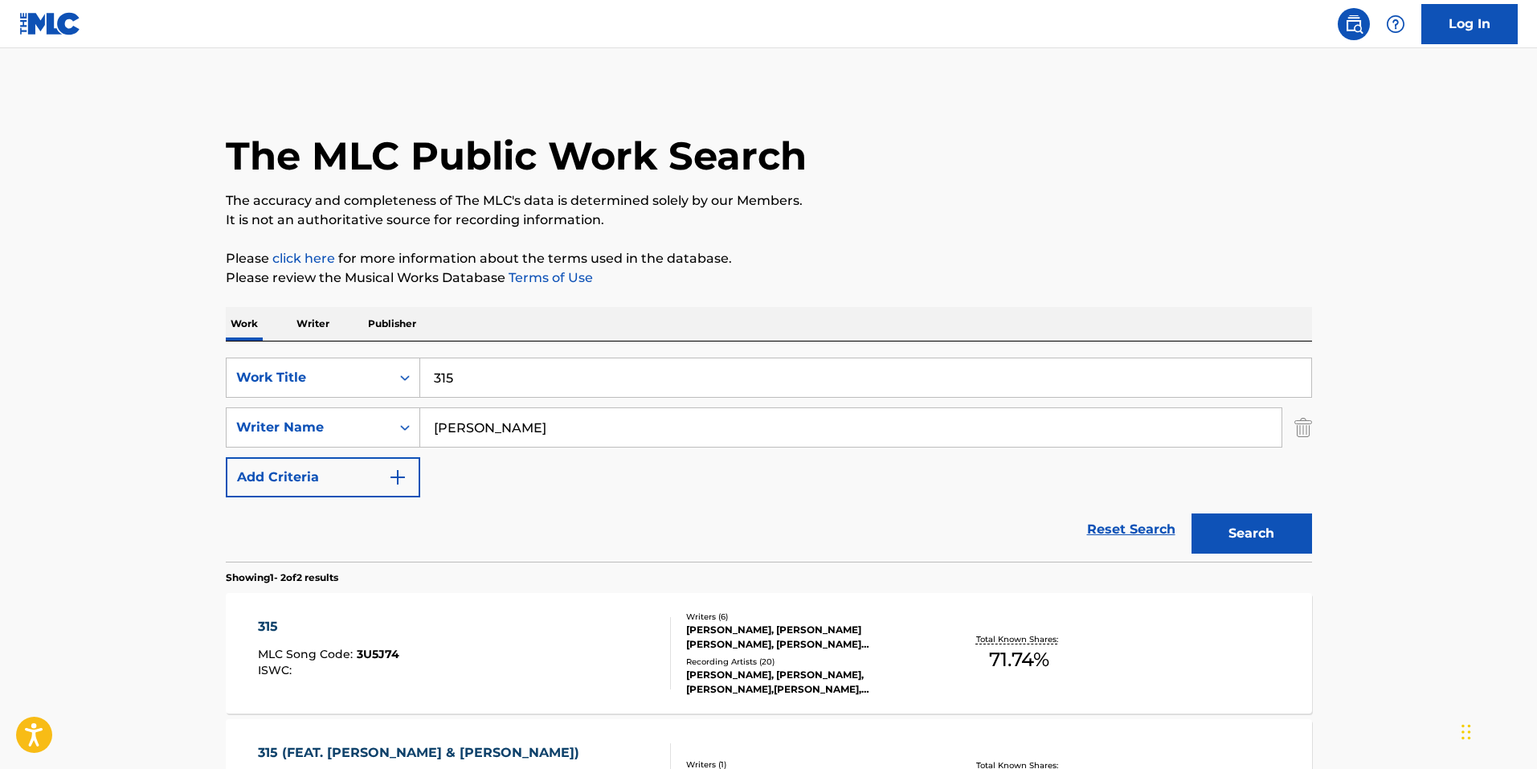
scroll to position [140, 0]
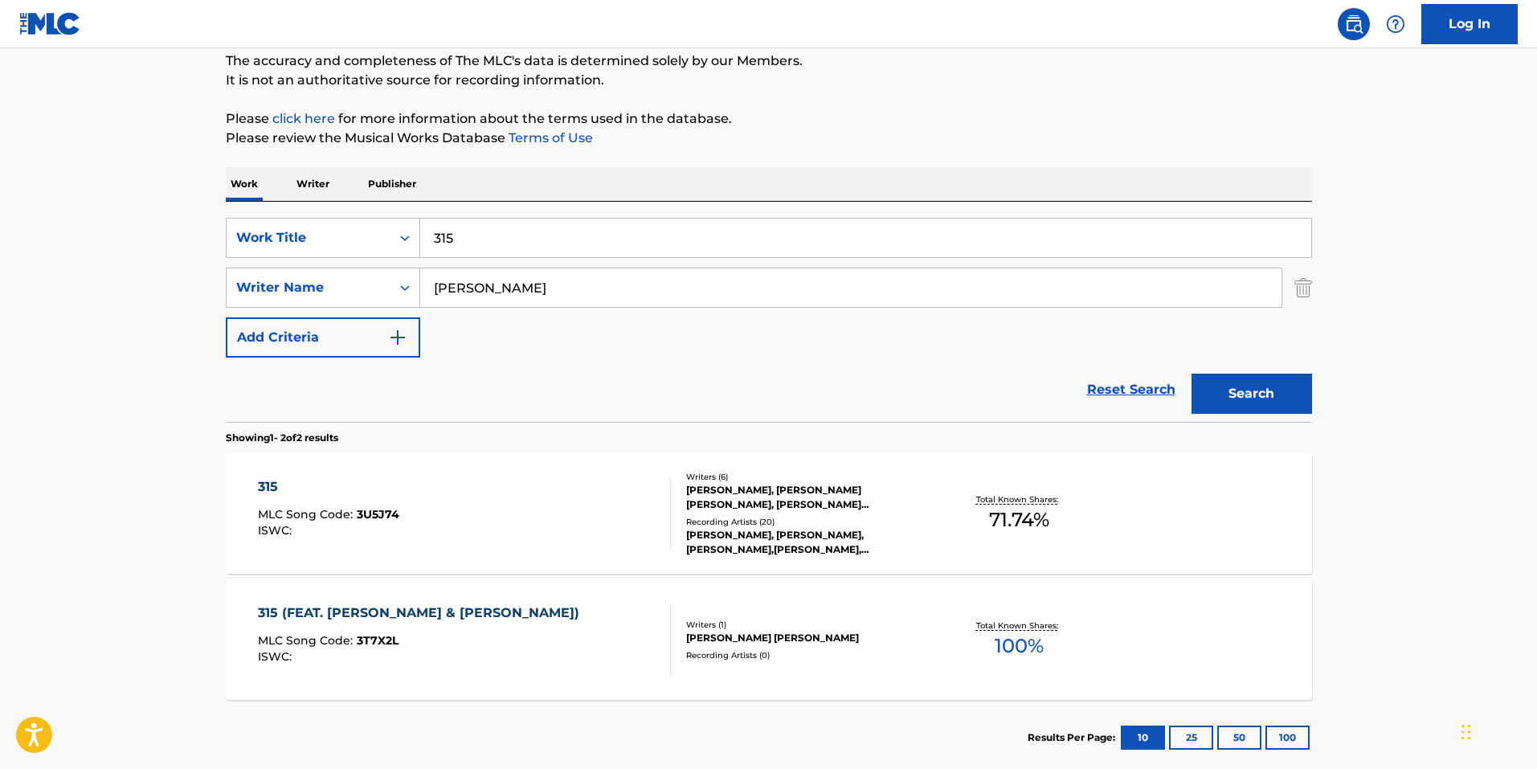
drag, startPoint x: 521, startPoint y: 241, endPoint x: 153, endPoint y: 198, distance: 371.3
click at [161, 206] on main "The MLC Public Work Search The accuracy and completeness of The MLC's data is d…" at bounding box center [768, 345] width 1537 height 875
type input "afsos"
click at [1191, 374] on button "Search" at bounding box center [1251, 394] width 121 height 40
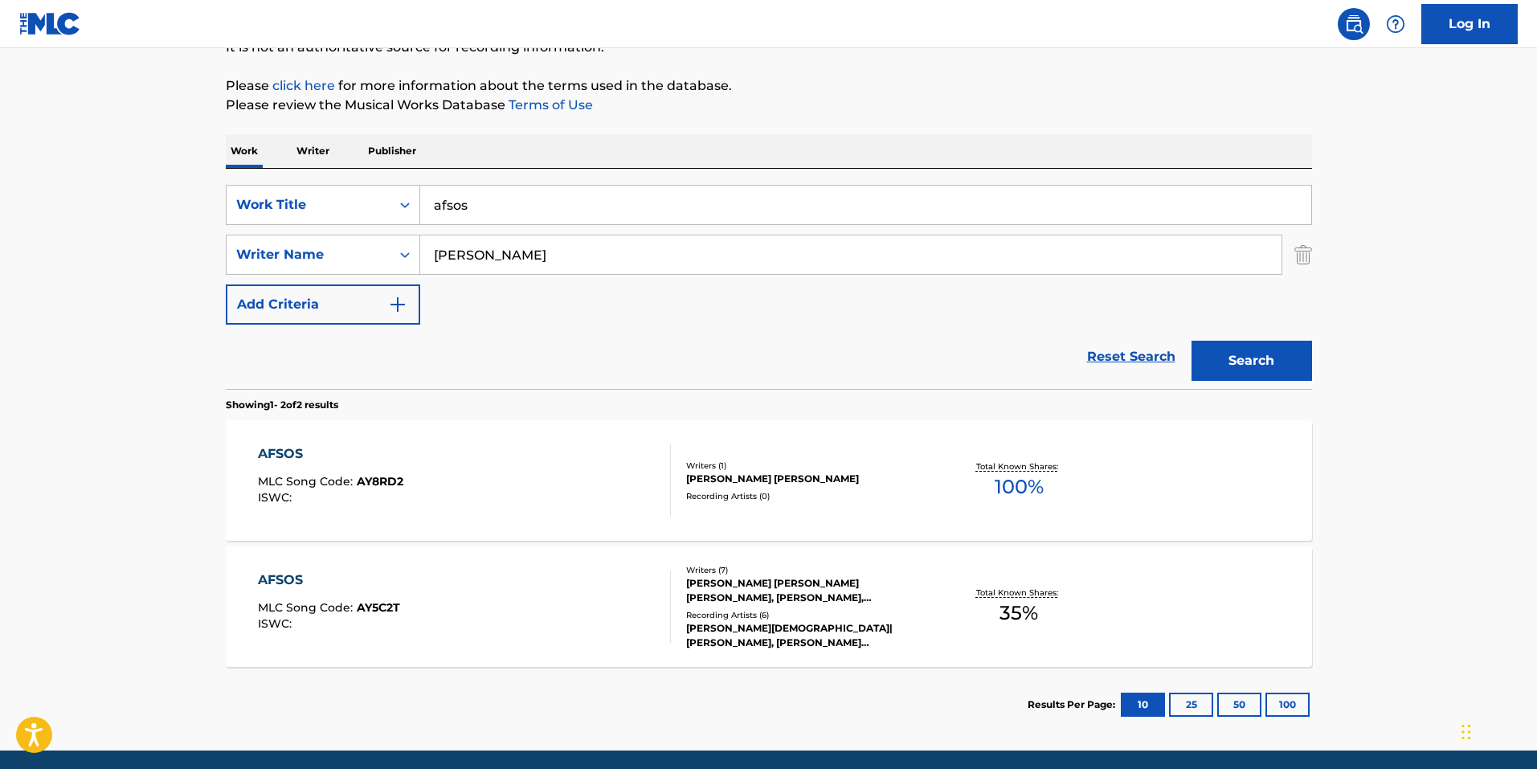
scroll to position [231, 0]
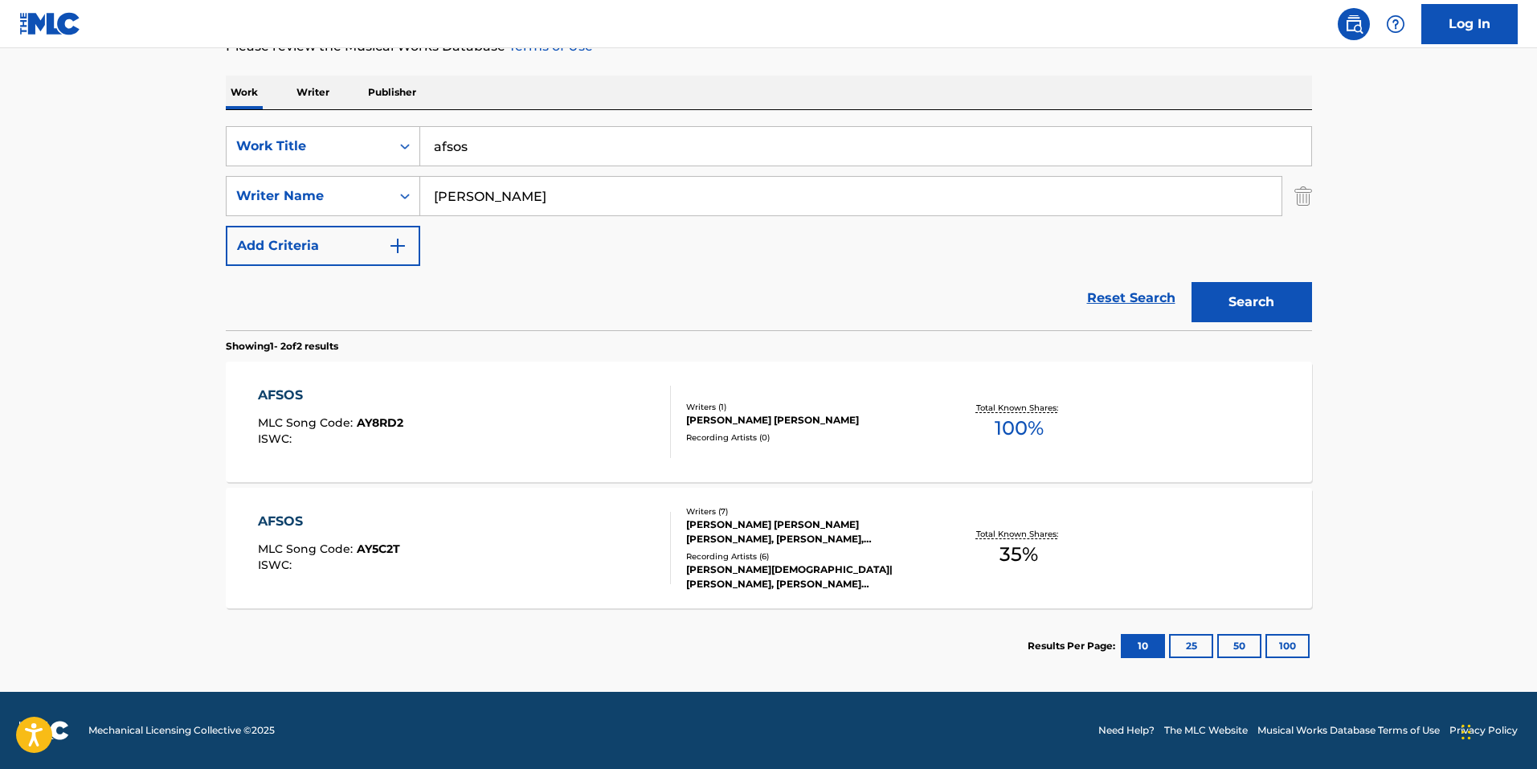
click at [836, 422] on div "[PERSON_NAME] [PERSON_NAME]" at bounding box center [807, 420] width 243 height 14
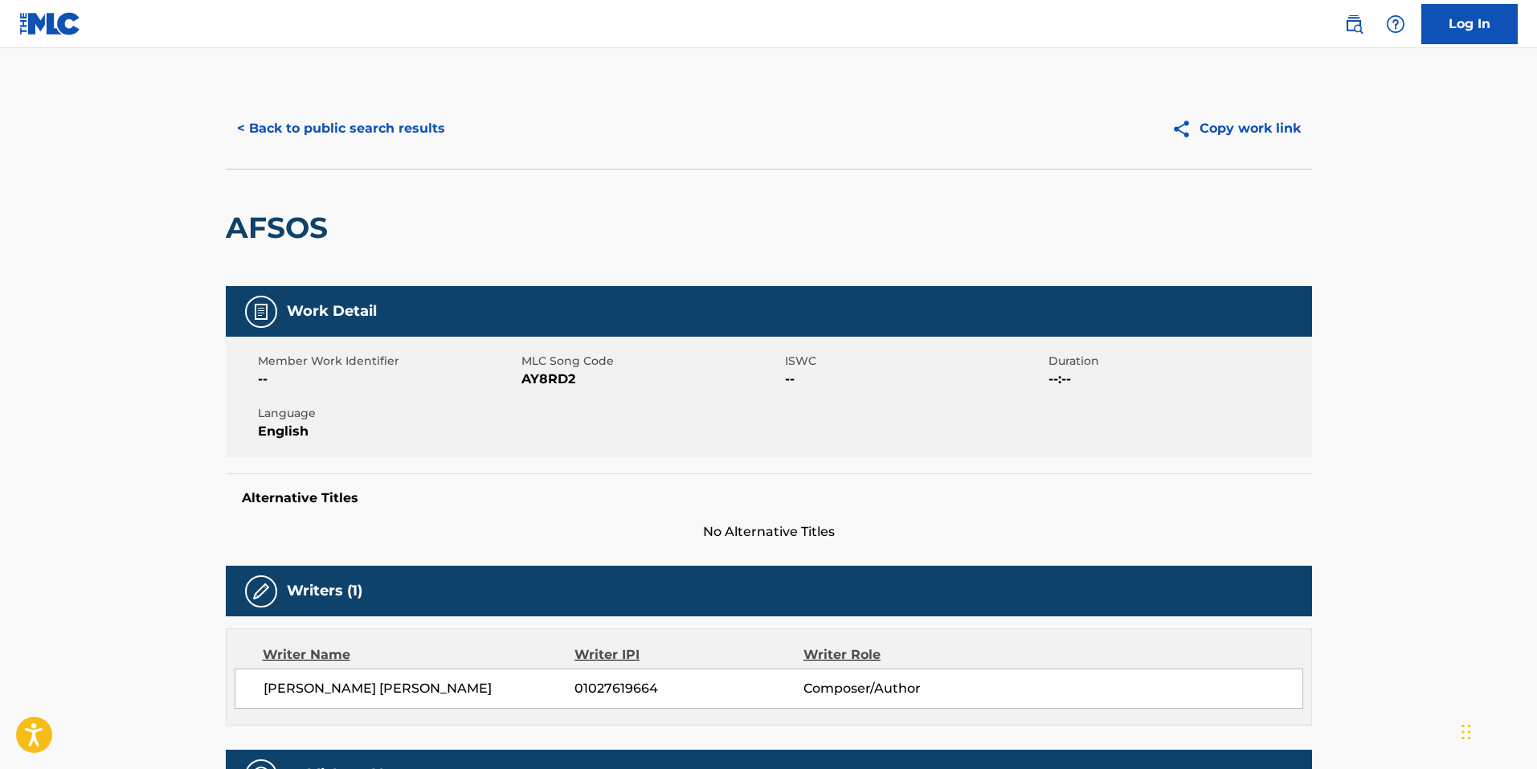
click at [361, 161] on div "< Back to public search results Copy work link" at bounding box center [769, 128] width 1086 height 80
click at [384, 148] on button "< Back to public search results" at bounding box center [341, 128] width 231 height 40
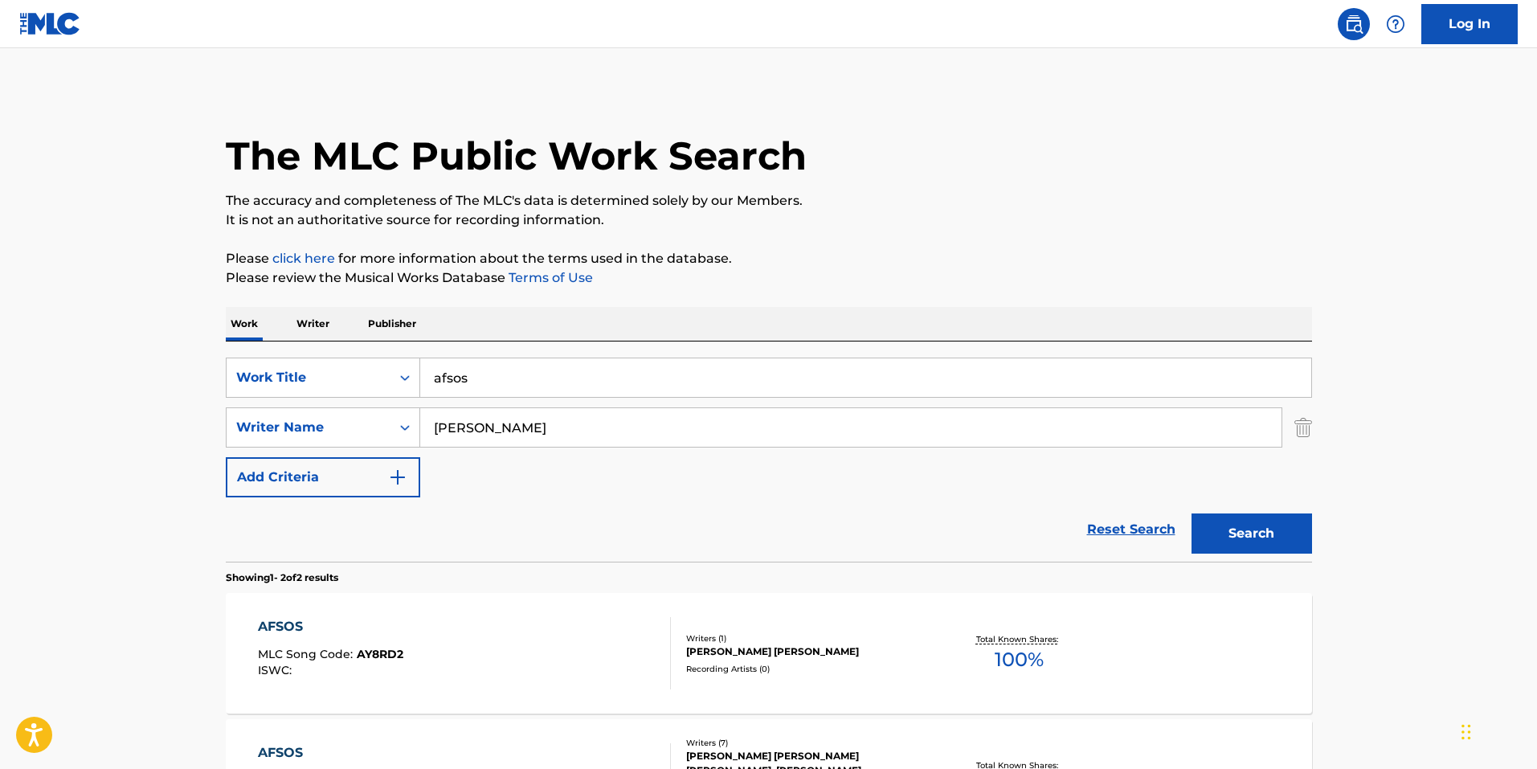
scroll to position [140, 0]
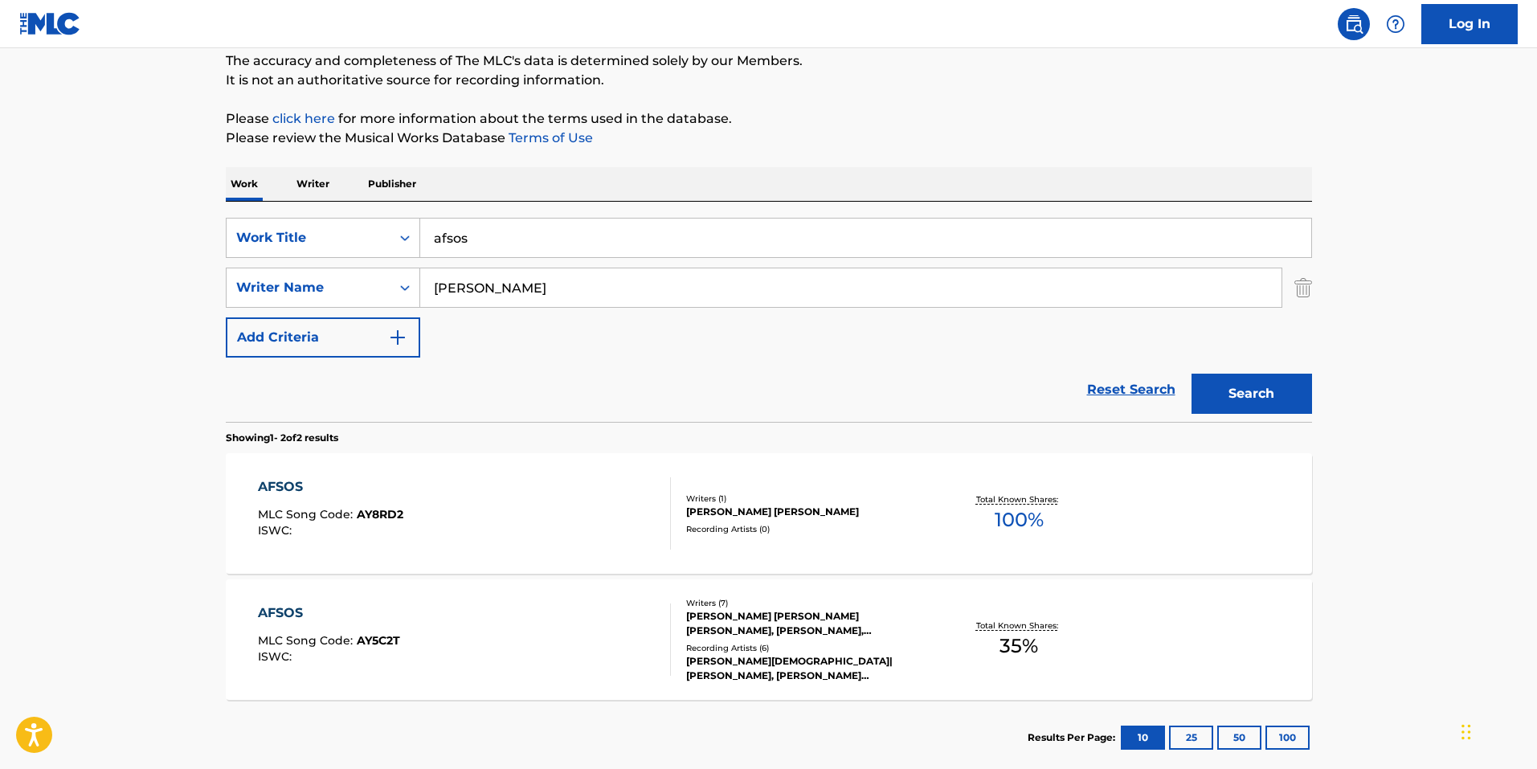
click at [526, 708] on section "Results Per Page: 10 25 50 100" at bounding box center [769, 738] width 1086 height 76
click at [455, 544] on div "AFSOS MLC Song Code : AY8RD2 ISWC :" at bounding box center [464, 513] width 413 height 72
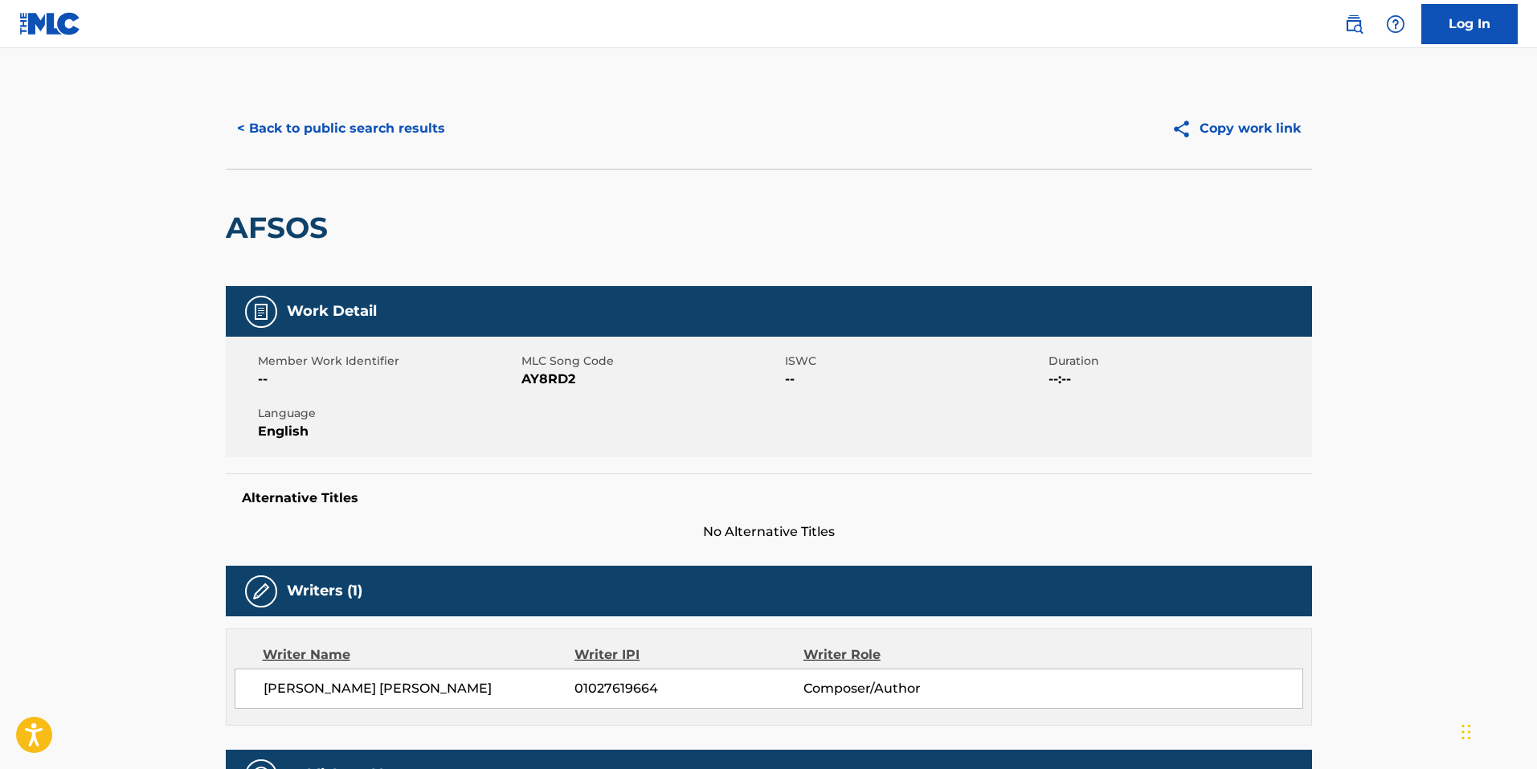
click at [553, 375] on span "AY8RD2" at bounding box center [650, 379] width 259 height 19
copy span "AY8RD2"
click at [352, 108] on div "< Back to public search results Copy work link" at bounding box center [769, 128] width 1086 height 80
click at [346, 124] on button "< Back to public search results" at bounding box center [341, 128] width 231 height 40
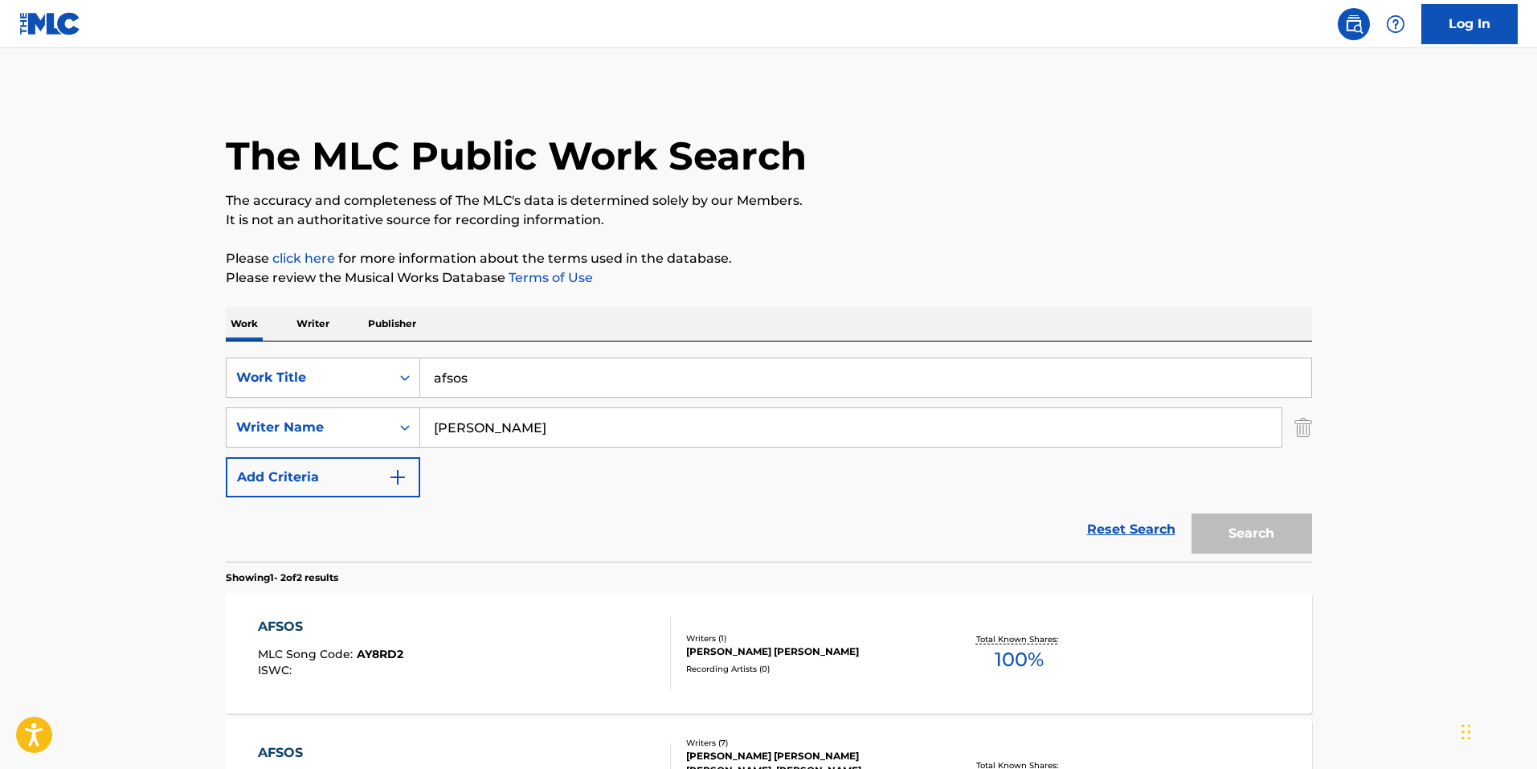
scroll to position [140, 0]
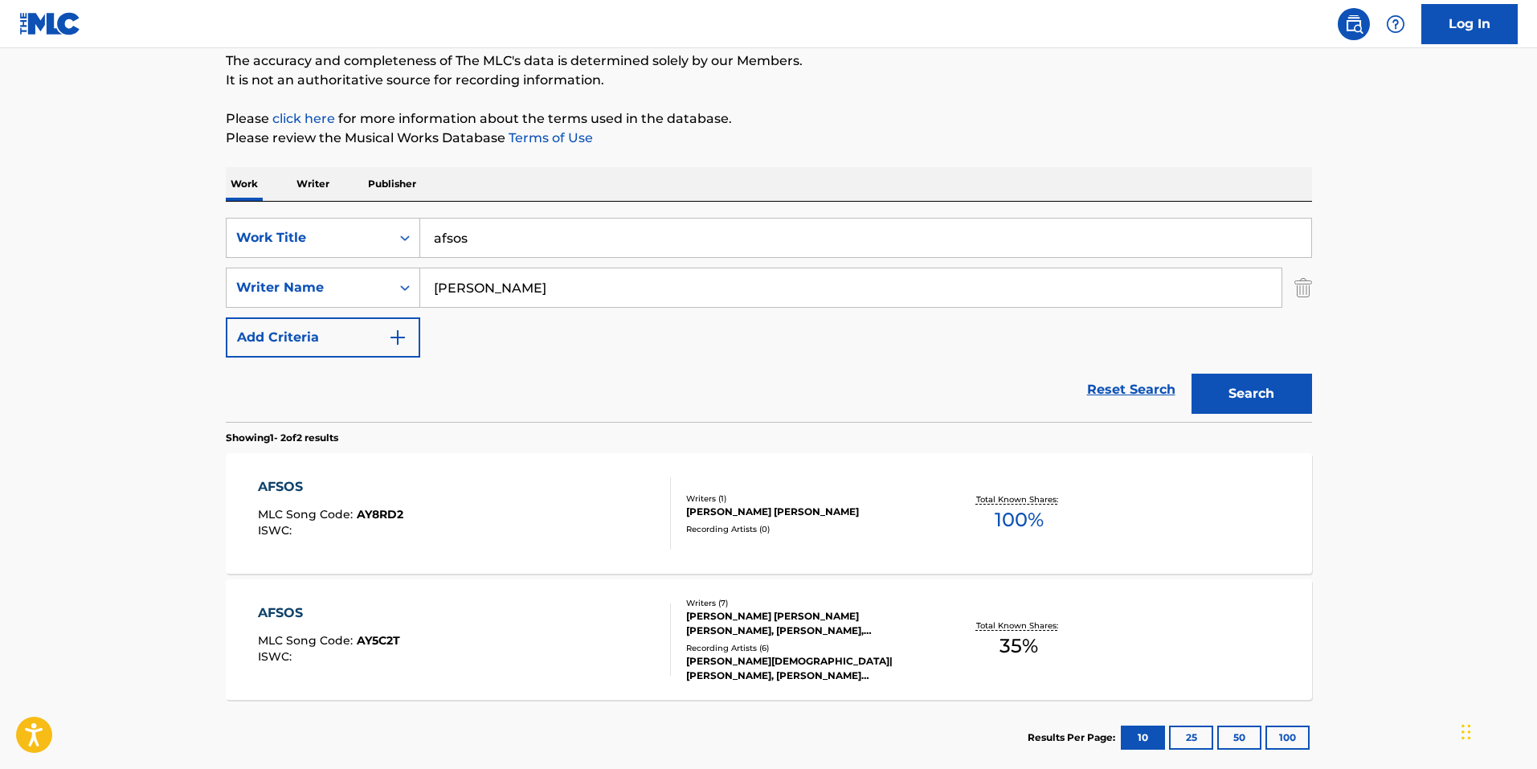
click at [452, 525] on div "AFSOS MLC Song Code : AY8RD2 ISWC :" at bounding box center [464, 513] width 413 height 72
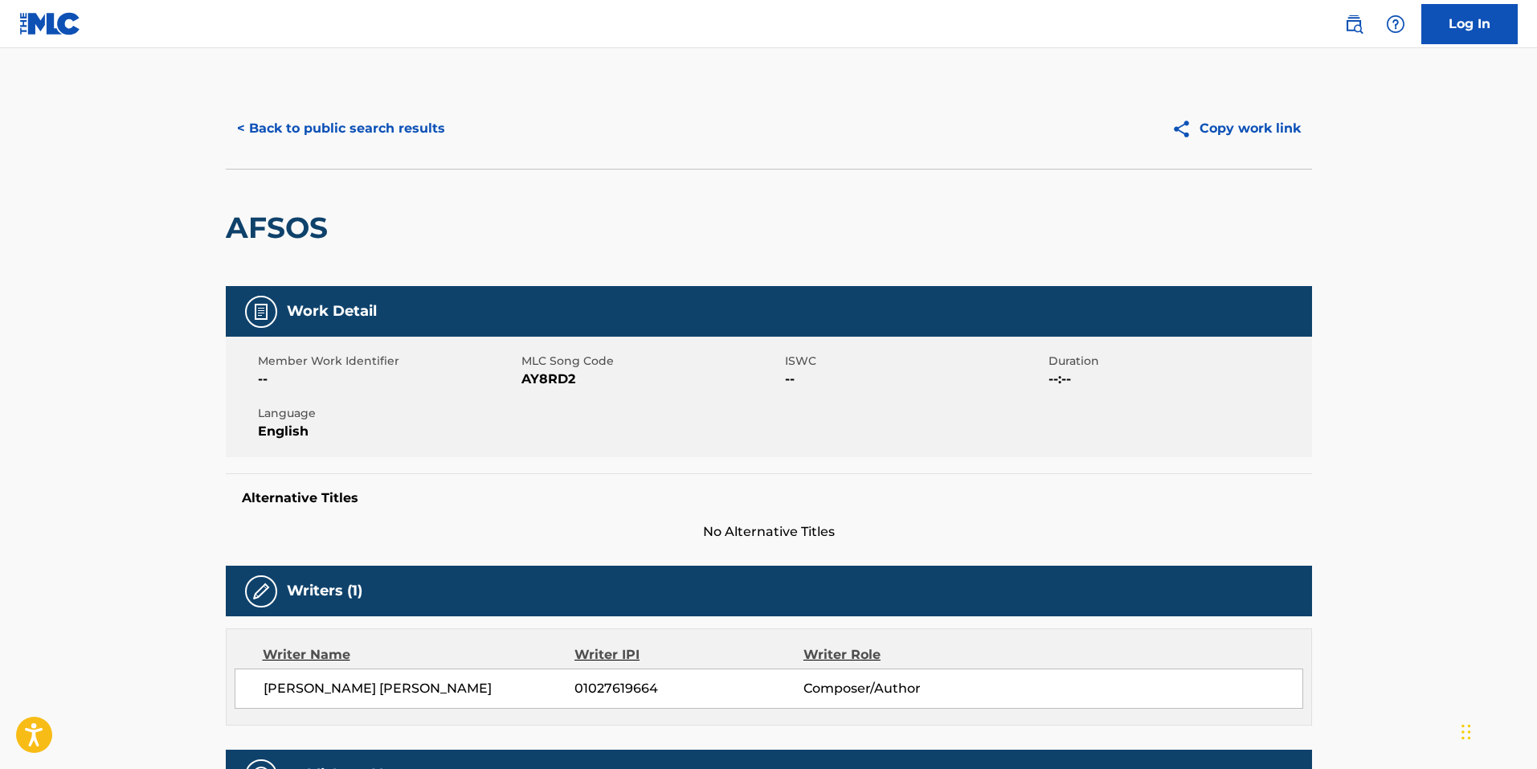
scroll to position [80, 0]
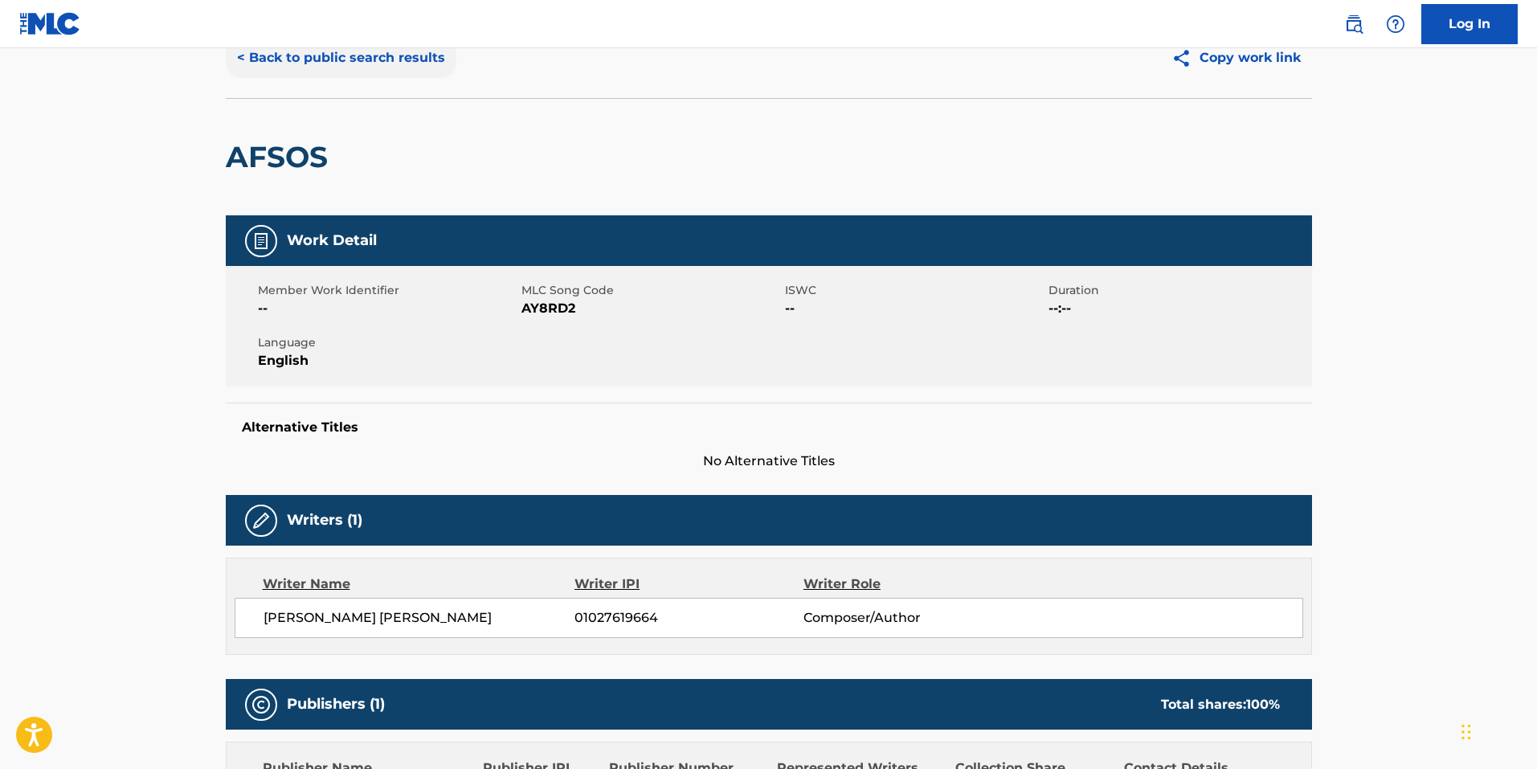
click at [312, 65] on button "< Back to public search results" at bounding box center [341, 58] width 231 height 40
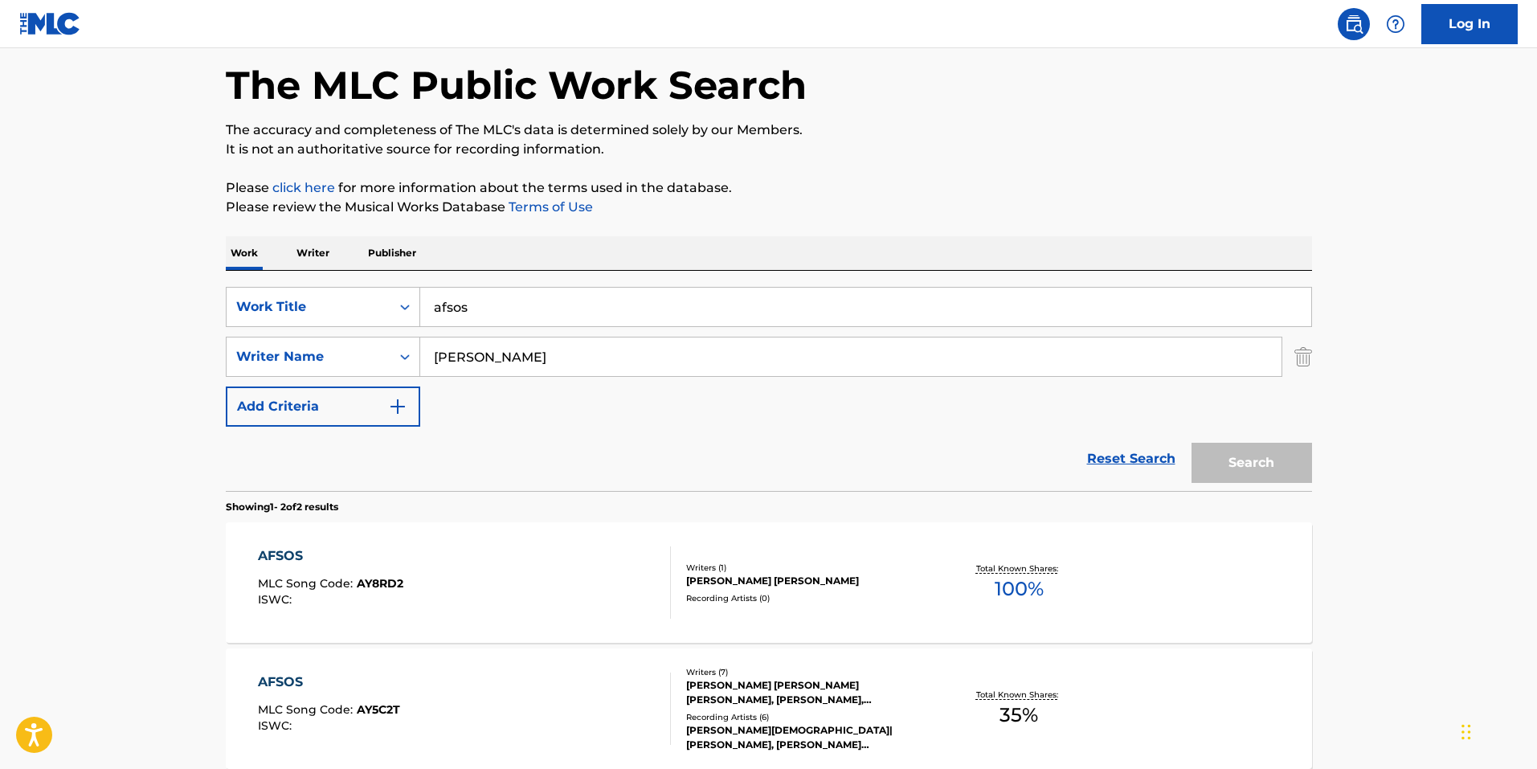
scroll to position [140, 0]
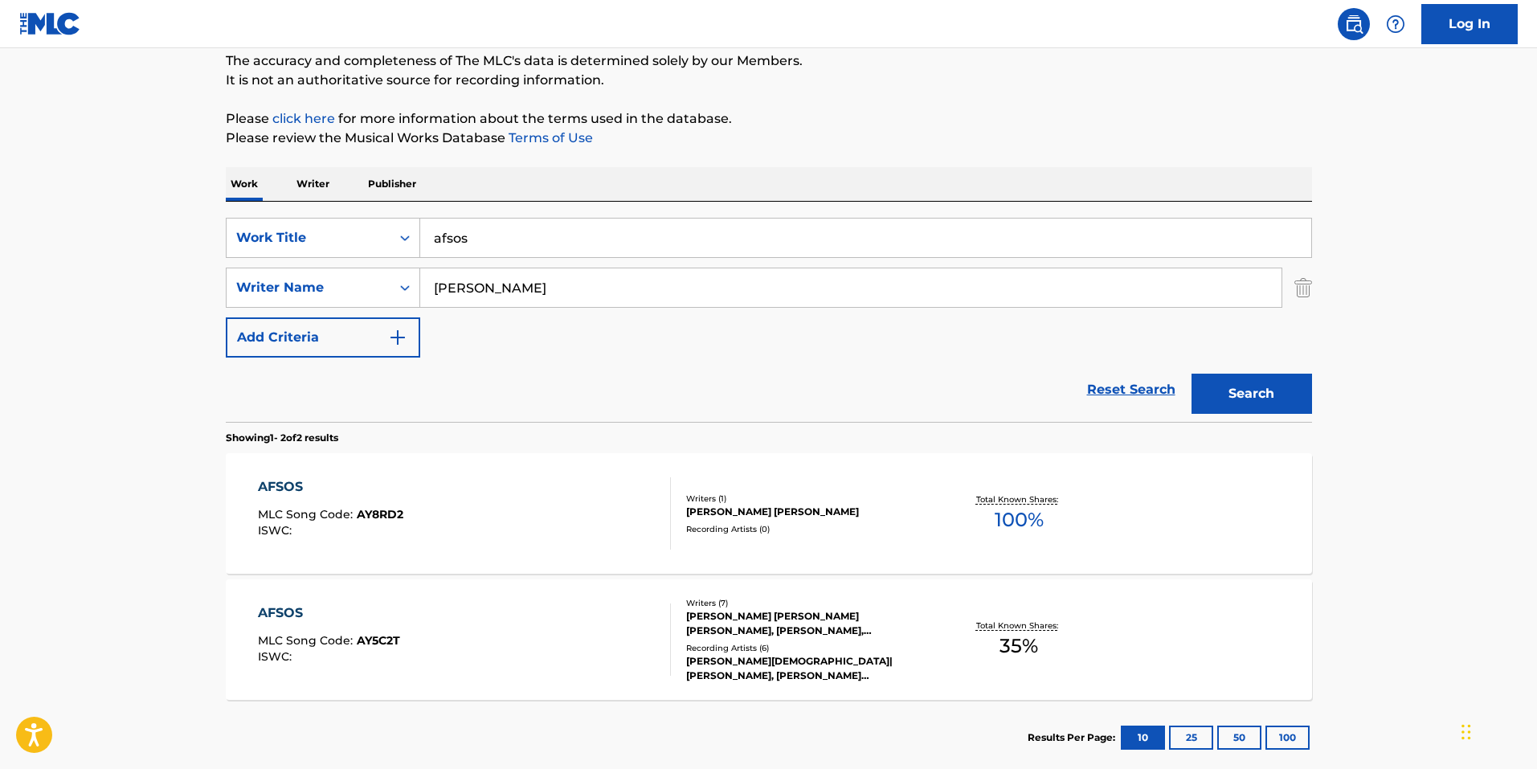
click at [406, 629] on div "AFSOS MLC Song Code : AY5C2T ISWC :" at bounding box center [464, 639] width 413 height 72
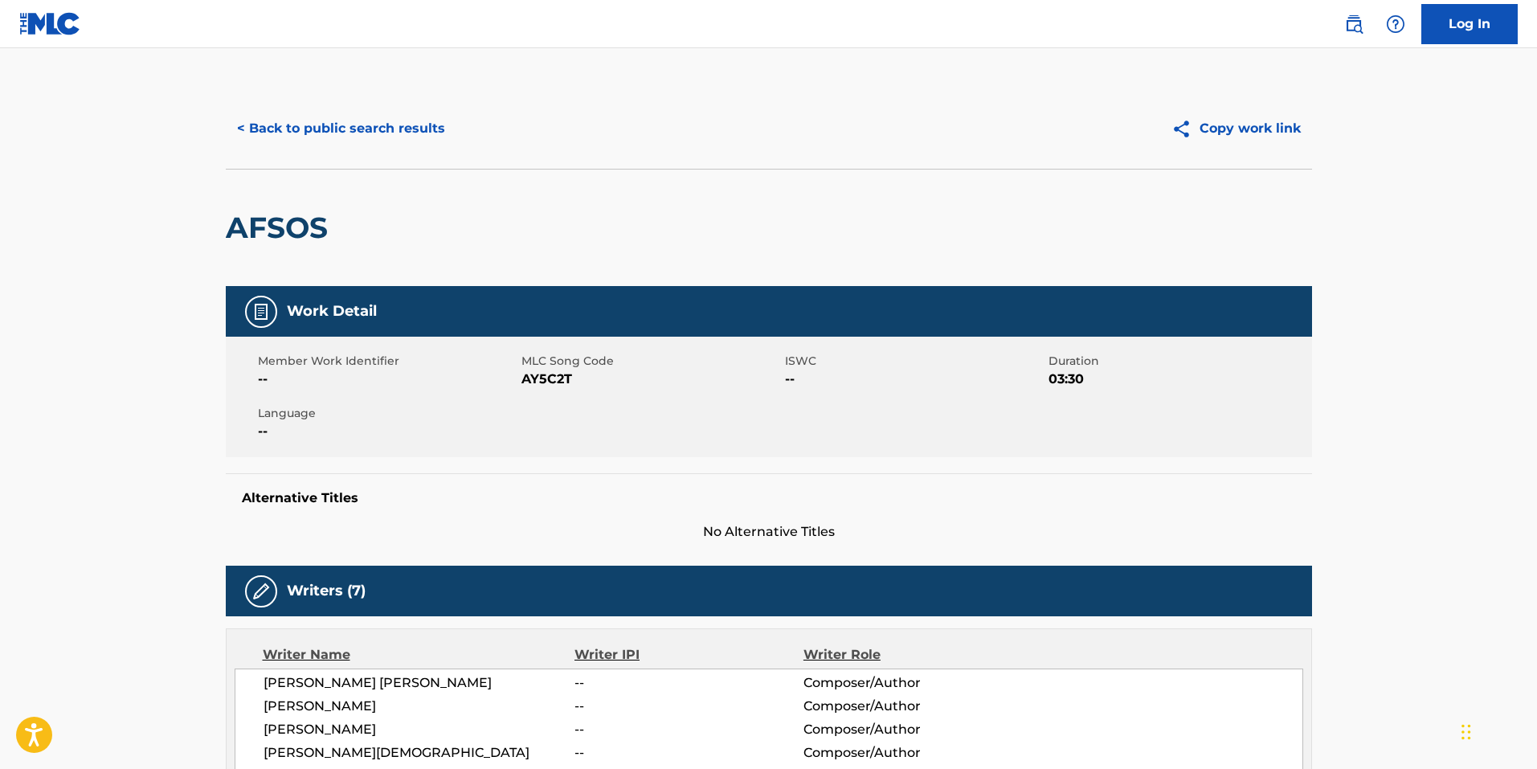
click at [533, 368] on span "MLC Song Code" at bounding box center [650, 361] width 259 height 17
click at [533, 379] on span "AY5C2T" at bounding box center [650, 379] width 259 height 19
copy span "AY5C2T"
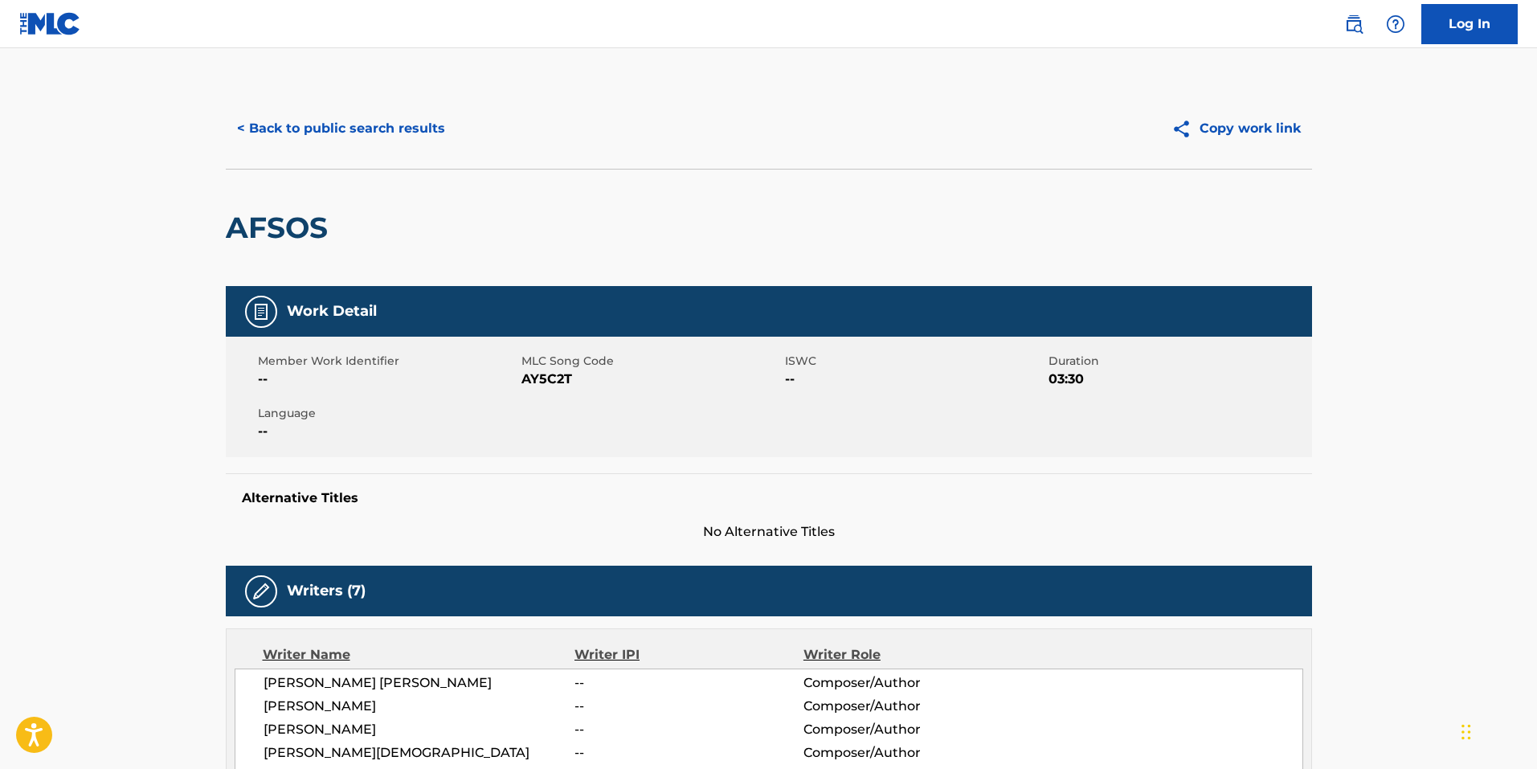
click at [795, 524] on span "No Alternative Titles" at bounding box center [769, 531] width 1086 height 19
